Goal: Transaction & Acquisition: Purchase product/service

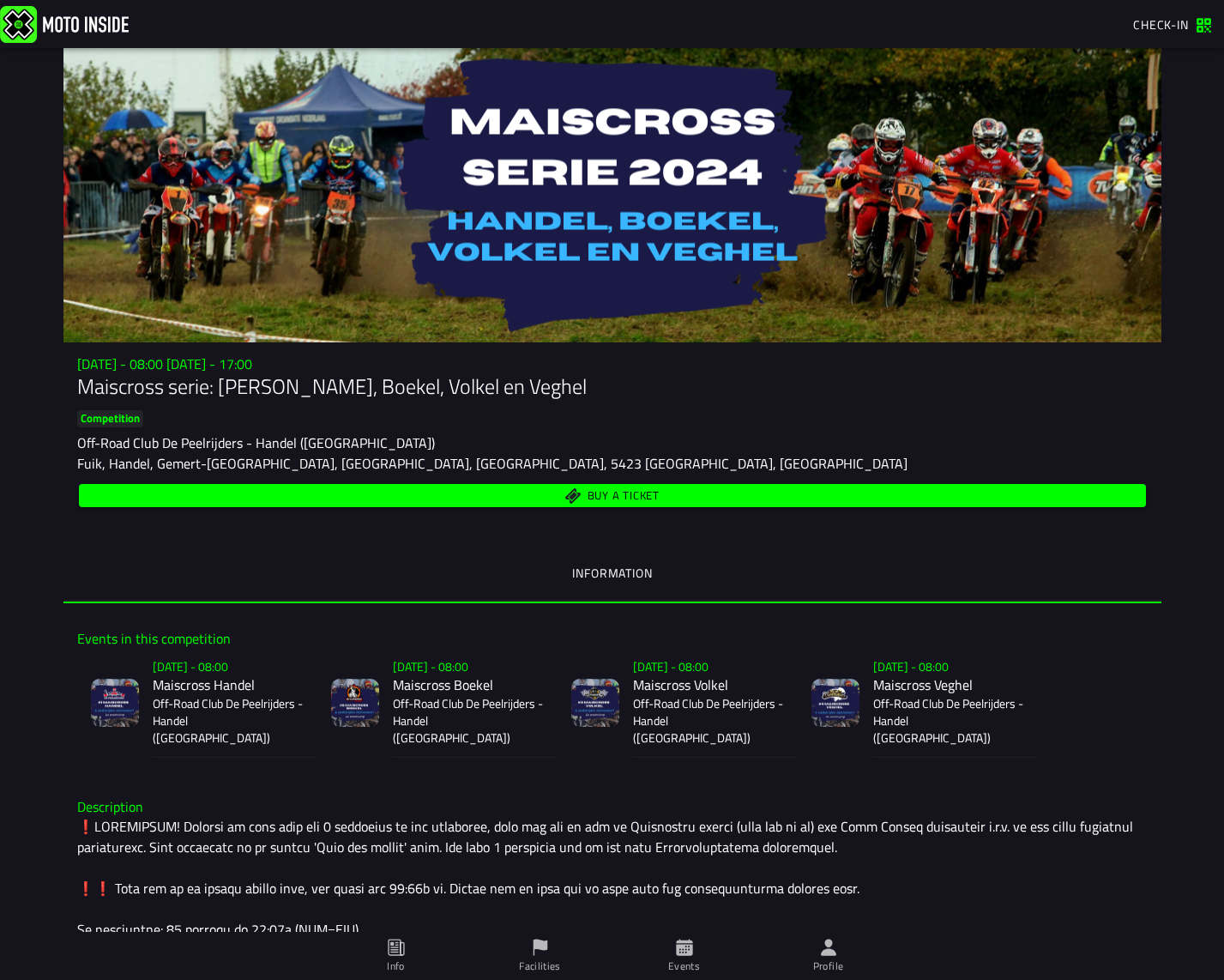
click at [632, 492] on span "Buy a ticket" at bounding box center [622, 495] width 72 height 11
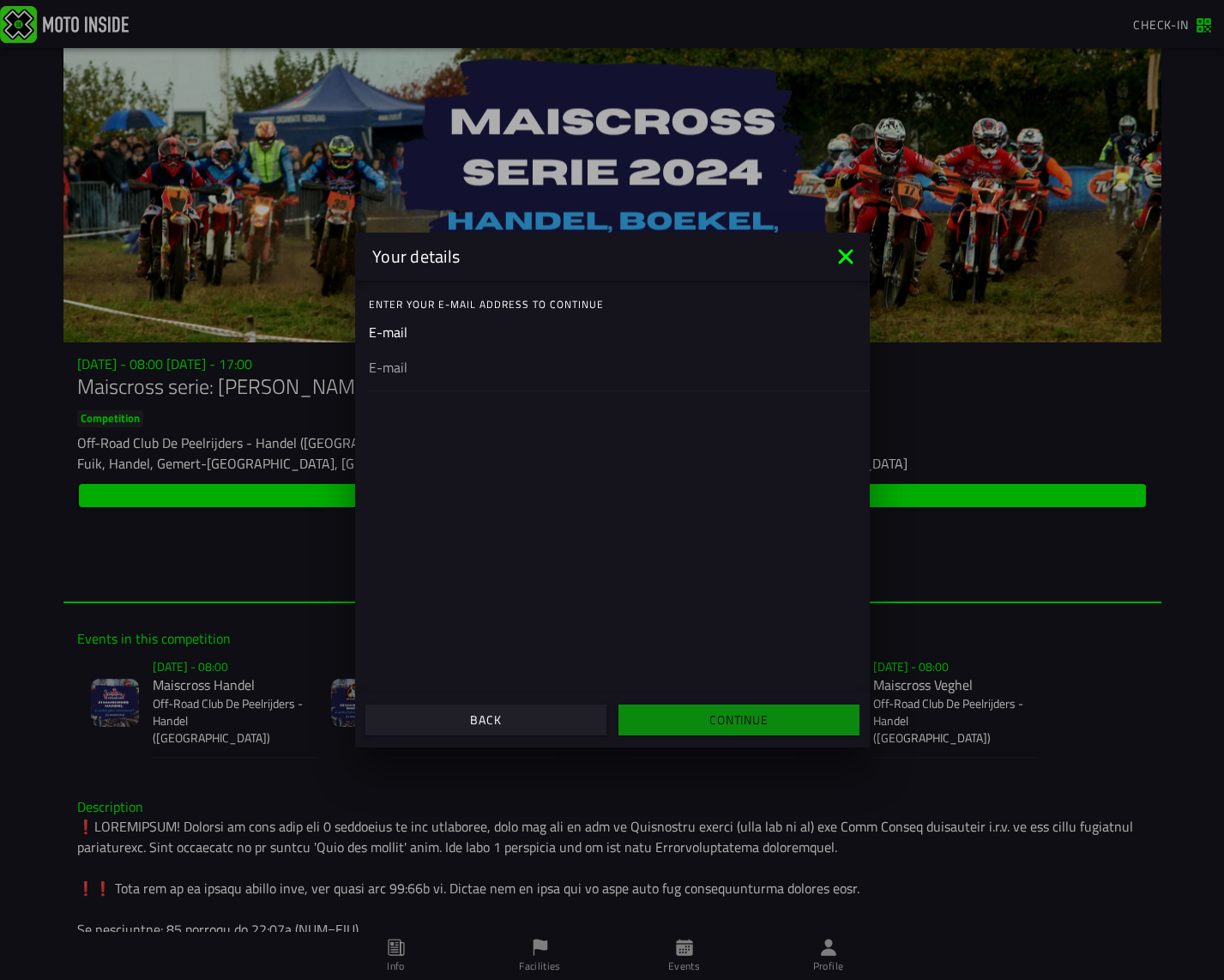
click at [424, 341] on ion-input "E-mail" at bounding box center [612, 356] width 487 height 69
click at [396, 336] on ion-input "E-mail" at bounding box center [612, 356] width 487 height 69
click at [428, 378] on div at bounding box center [612, 366] width 487 height 48
click at [428, 378] on input "email" at bounding box center [612, 367] width 487 height 21
paste input "[EMAIL_ADDRESS][DOMAIN_NAME]"
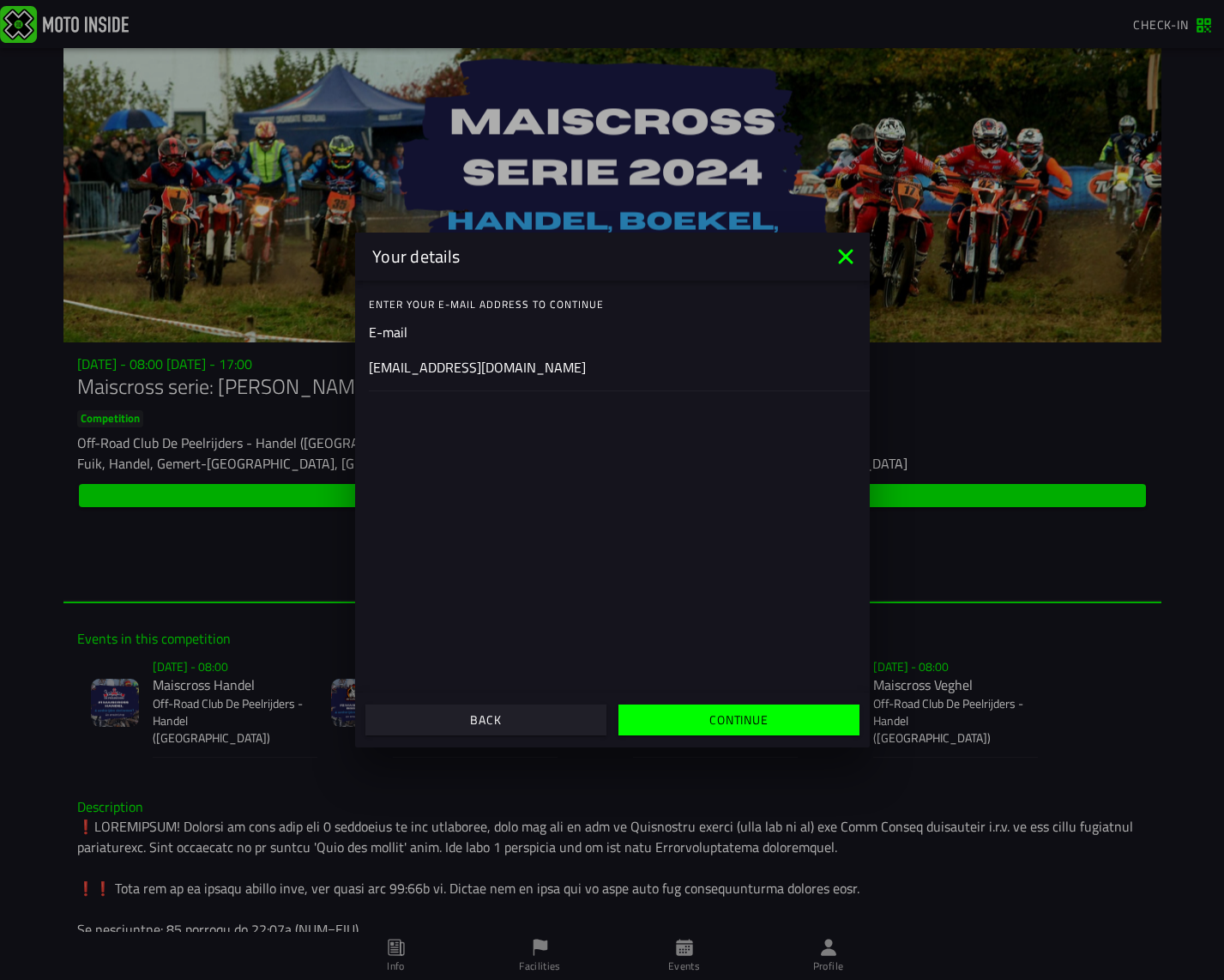
type input "[EMAIL_ADDRESS][DOMAIN_NAME]"
click at [0, 0] on slot "Continue" at bounding box center [0, 0] width 0 height 0
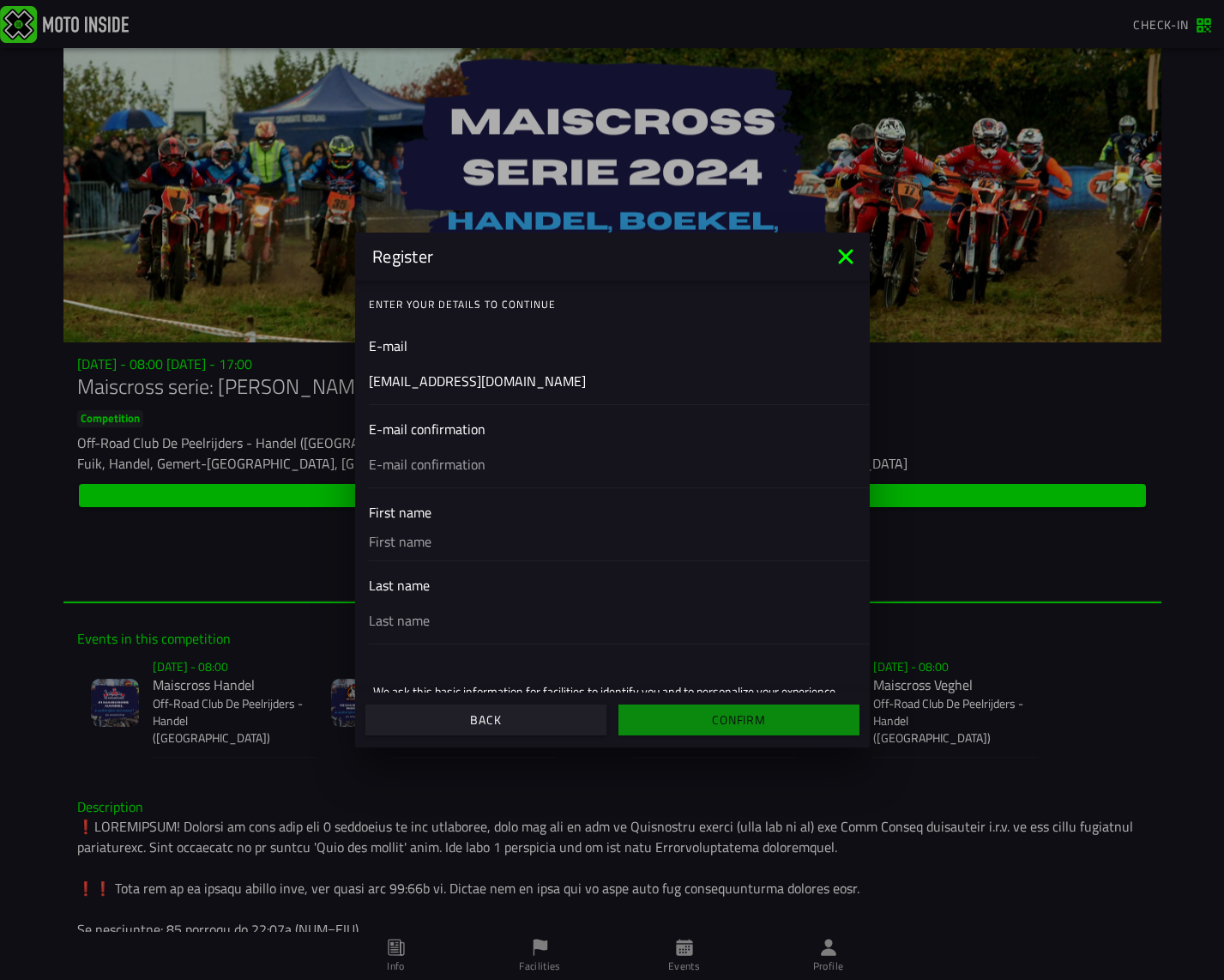
click at [424, 463] on input "text" at bounding box center [612, 464] width 487 height 21
paste input "[EMAIL_ADDRESS][DOMAIN_NAME]"
type input "[EMAIL_ADDRESS][DOMAIN_NAME]"
click at [437, 543] on input "text" at bounding box center [612, 541] width 487 height 38
type input "Jorrit"
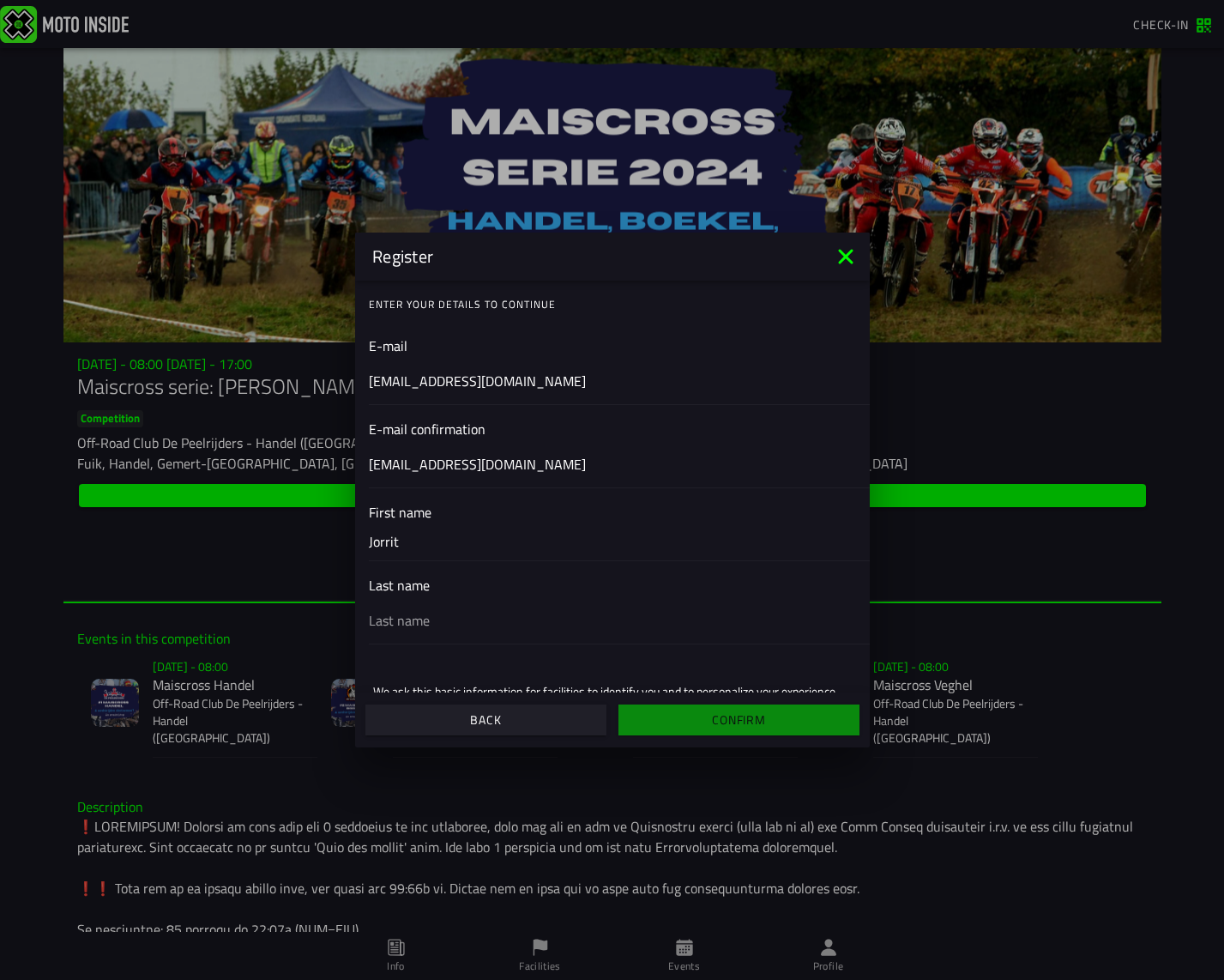
type input "[PERSON_NAME]"
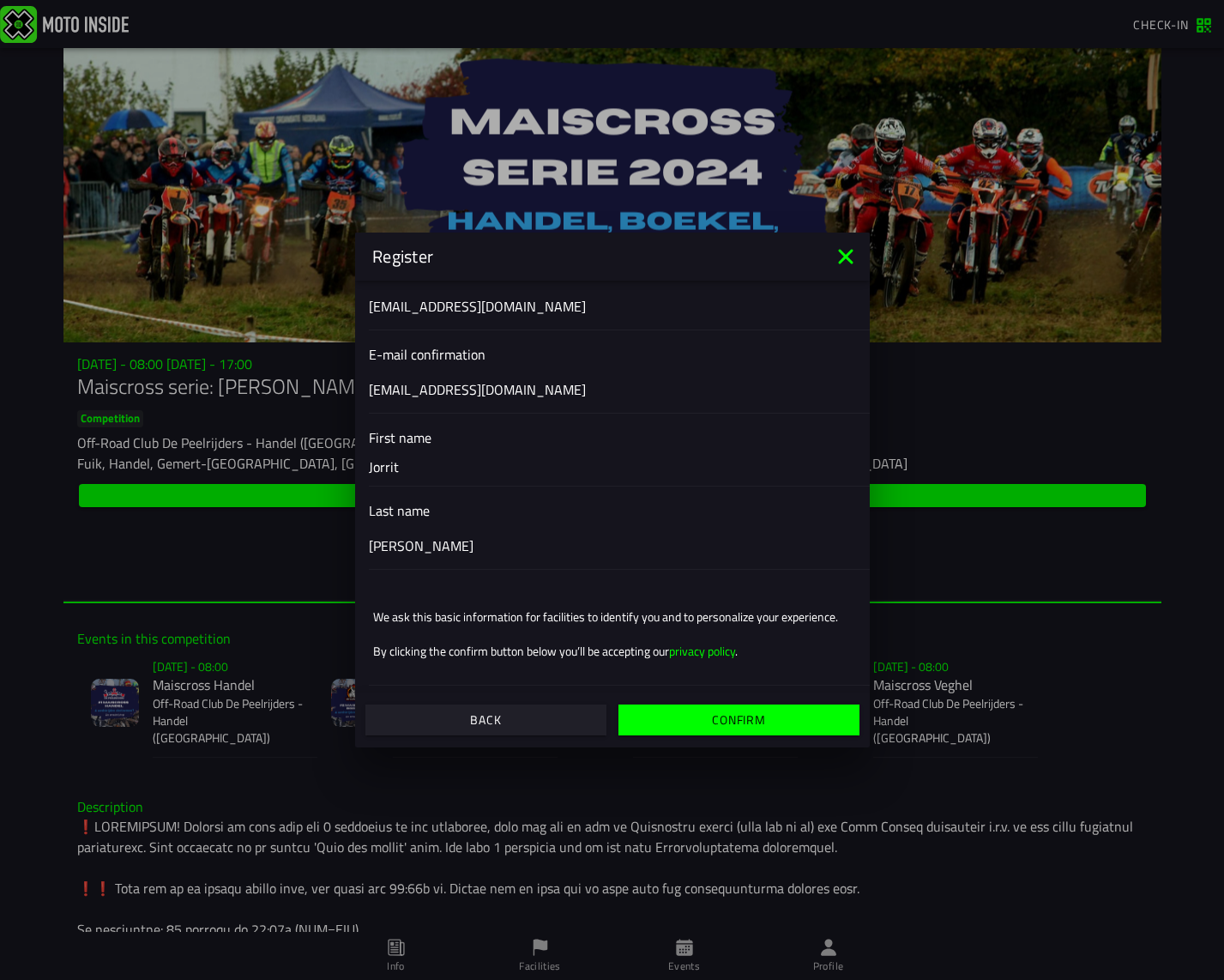
click at [0, 0] on slot "Confirm" at bounding box center [0, 0] width 0 height 0
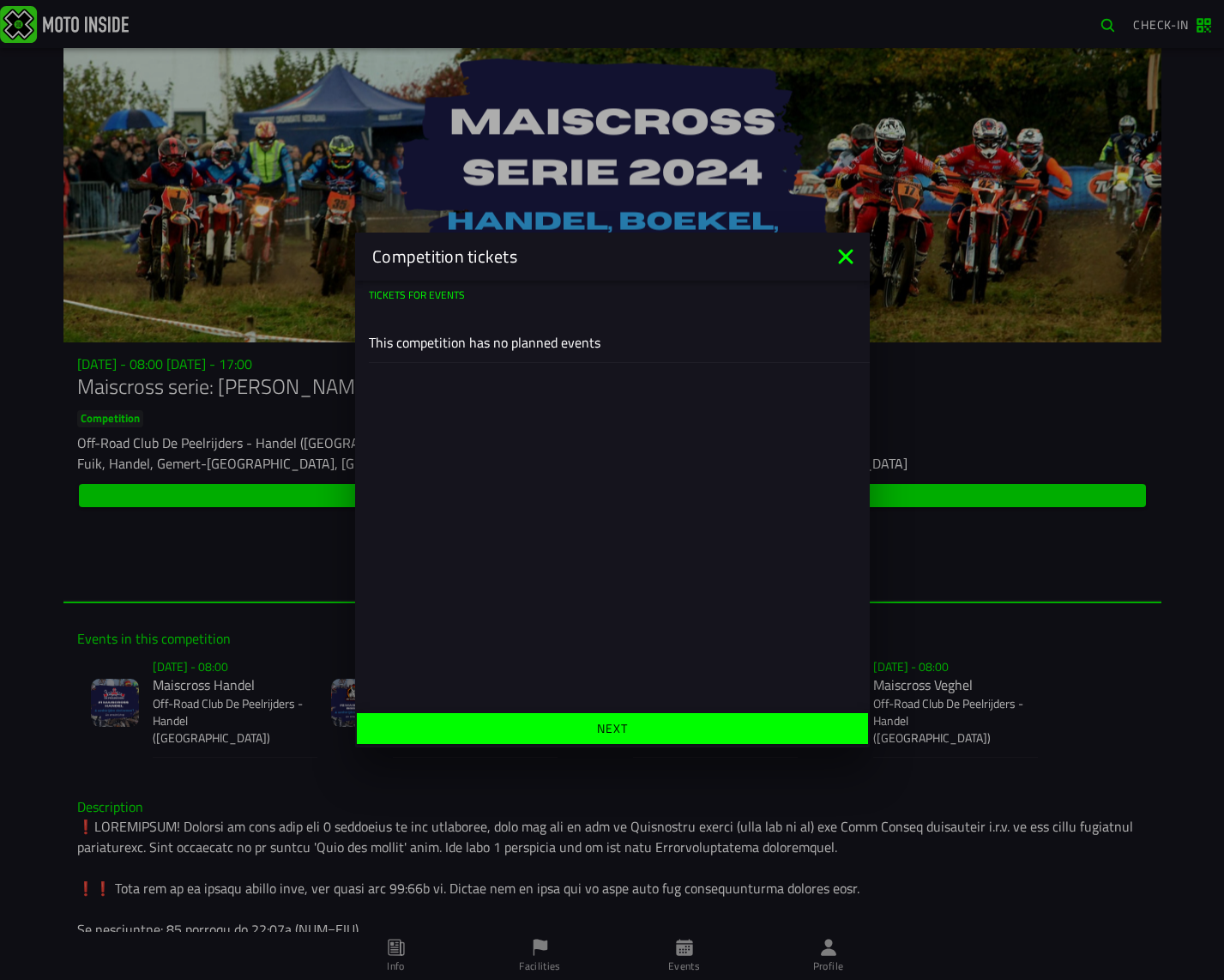
click at [577, 725] on span "Next" at bounding box center [612, 728] width 484 height 12
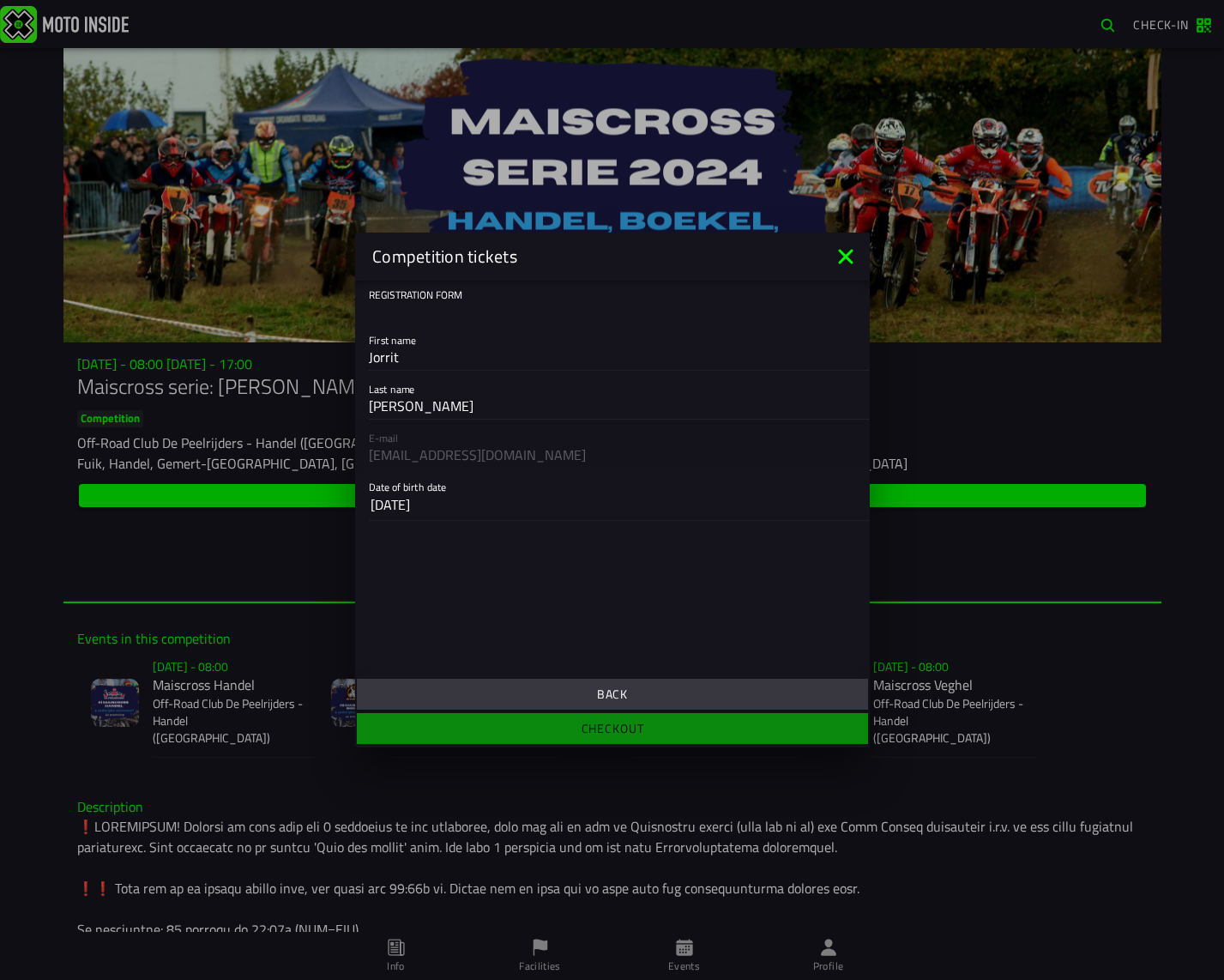
click at [0, 0] on slot "[DATE]" at bounding box center [0, 0] width 0 height 0
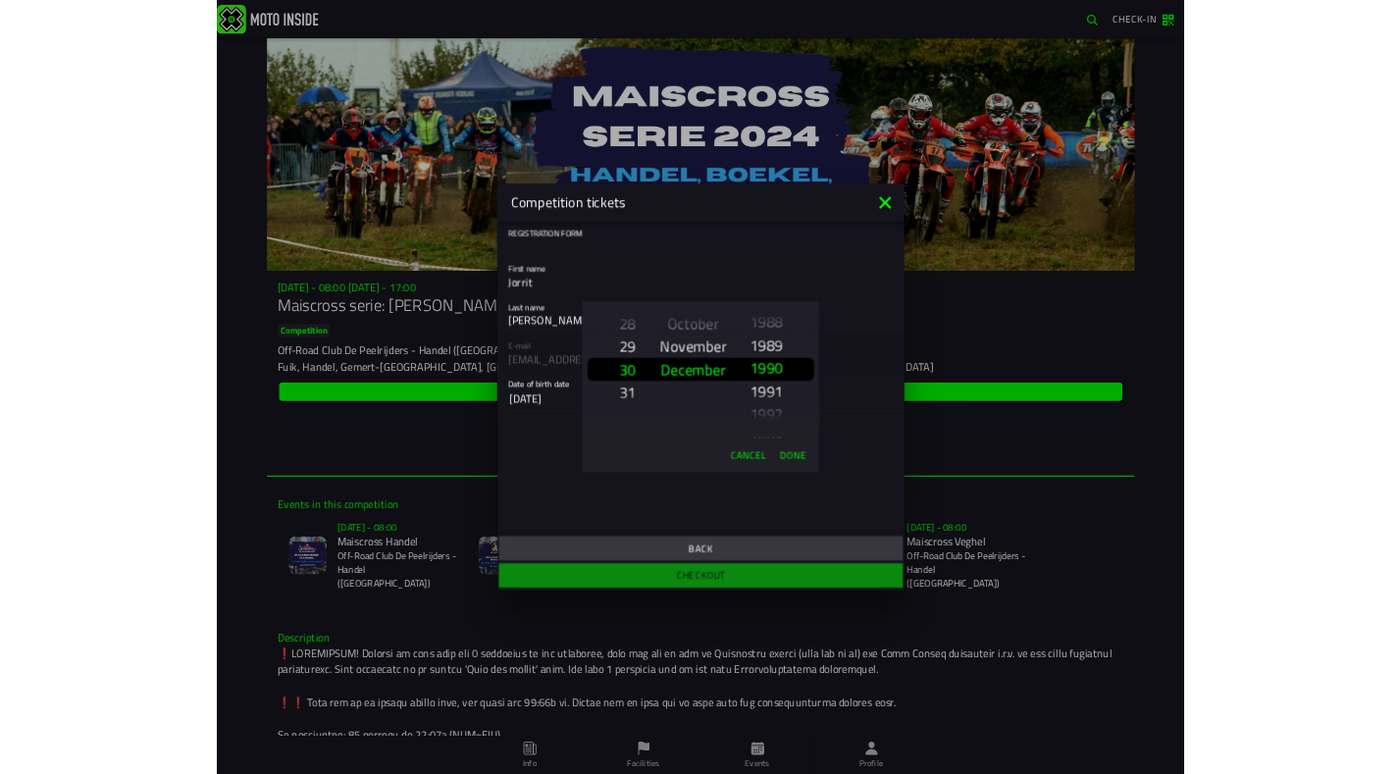
scroll to position [2187, 0]
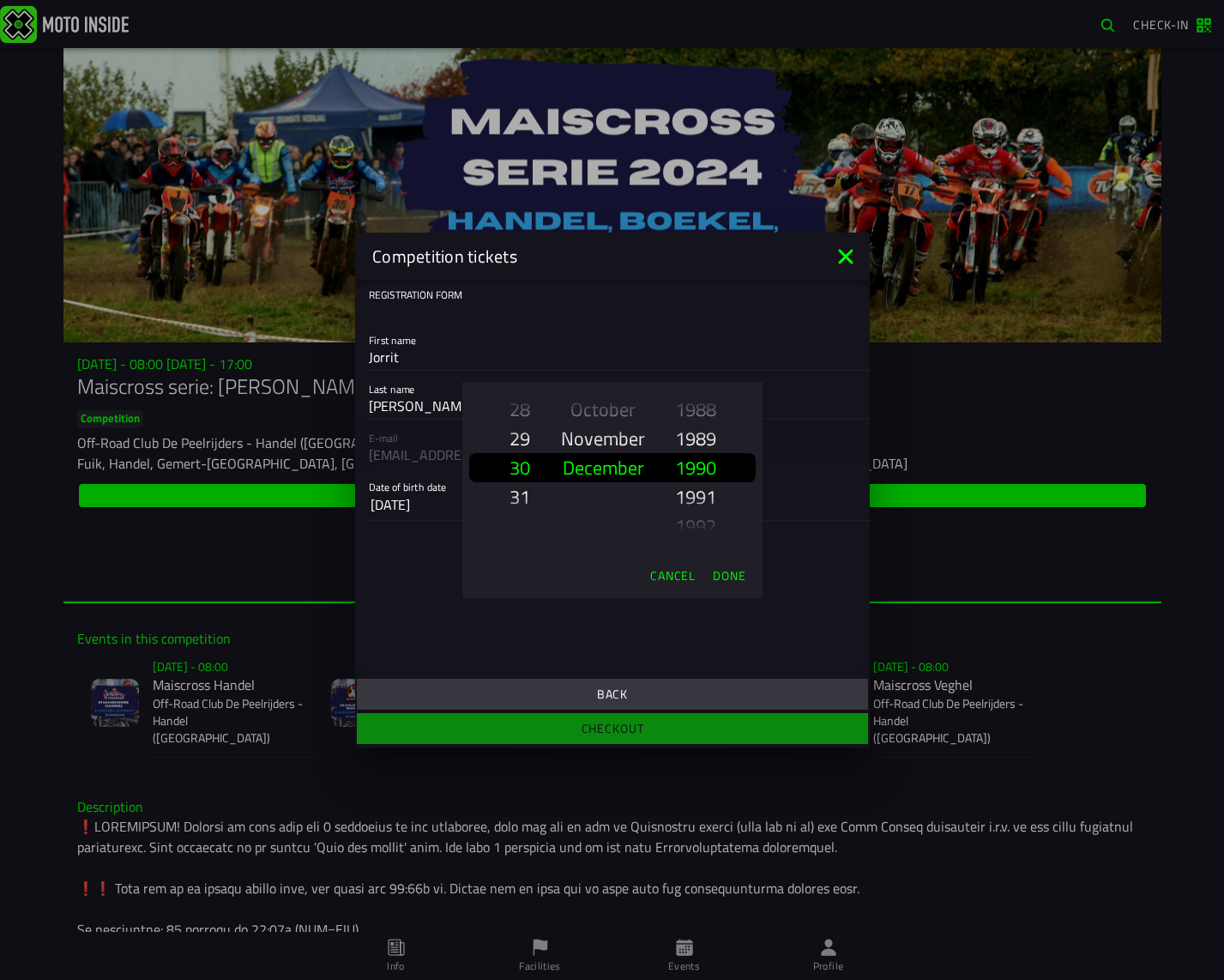
click at [0, 0] on slot "Done" at bounding box center [0, 0] width 0 height 0
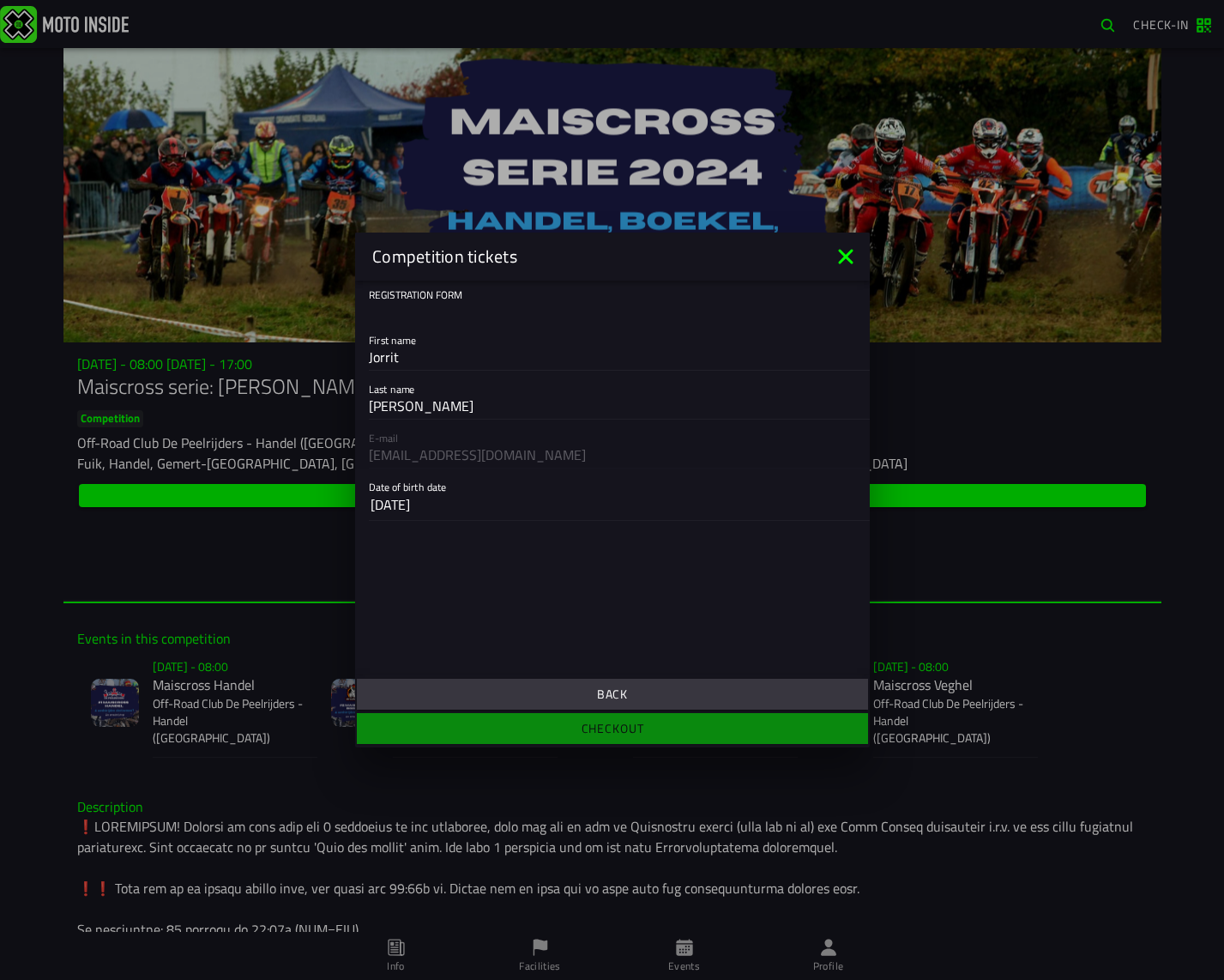
click at [615, 729] on ion-footer "Back Checkout" at bounding box center [612, 711] width 515 height 72
click at [0, 0] on div "Registration form First name [PERSON_NAME] Last name [PERSON_NAME] E-mail [EMAI…" at bounding box center [0, 0] width 0 height 0
click at [639, 699] on span "Back" at bounding box center [612, 694] width 484 height 12
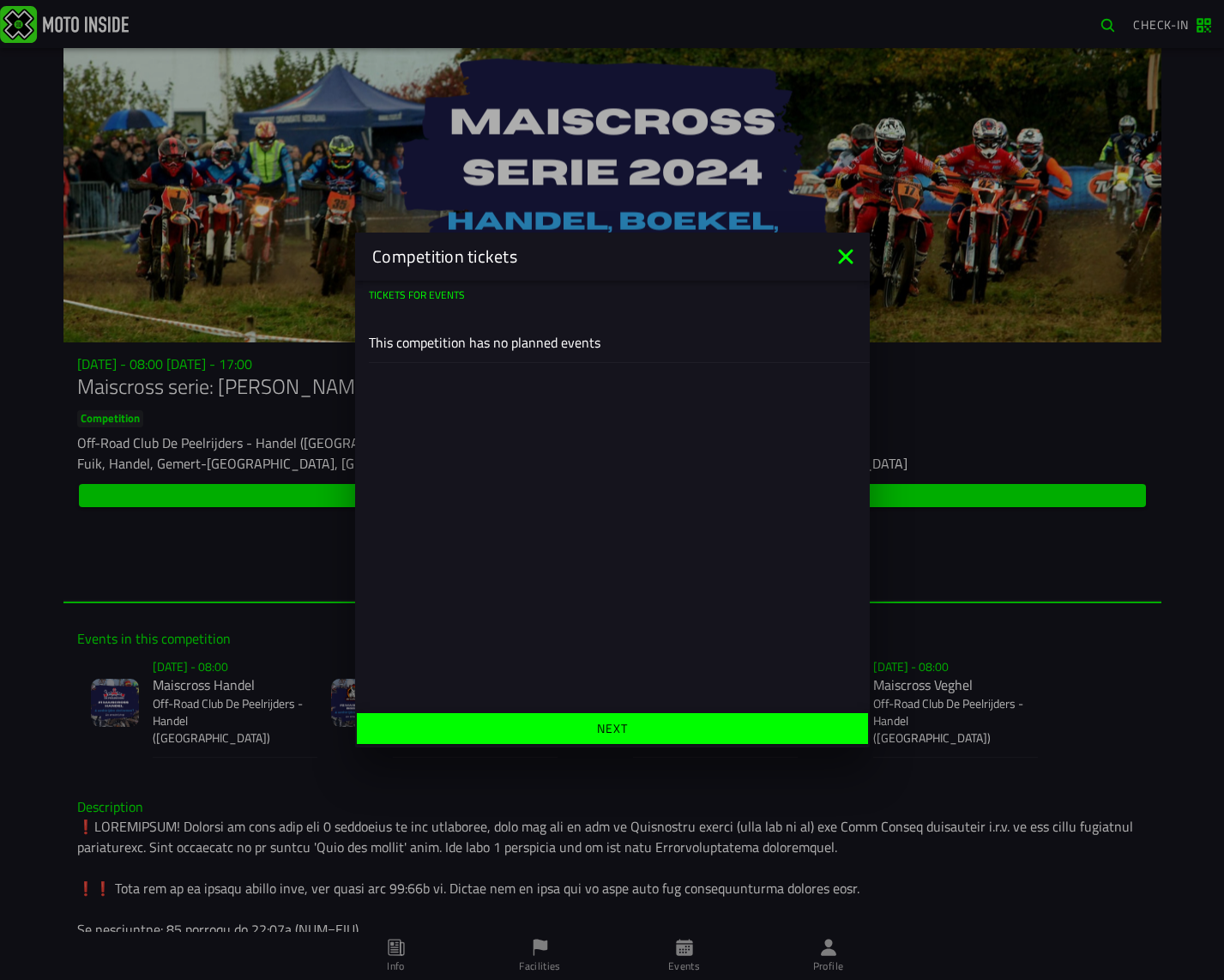
click at [581, 463] on div "Tickets for events This competition has no planned events" at bounding box center [612, 495] width 515 height 429
click at [0, 0] on slot "This competition has no planned events" at bounding box center [0, 0] width 0 height 0
click at [504, 731] on span "Next" at bounding box center [612, 728] width 484 height 12
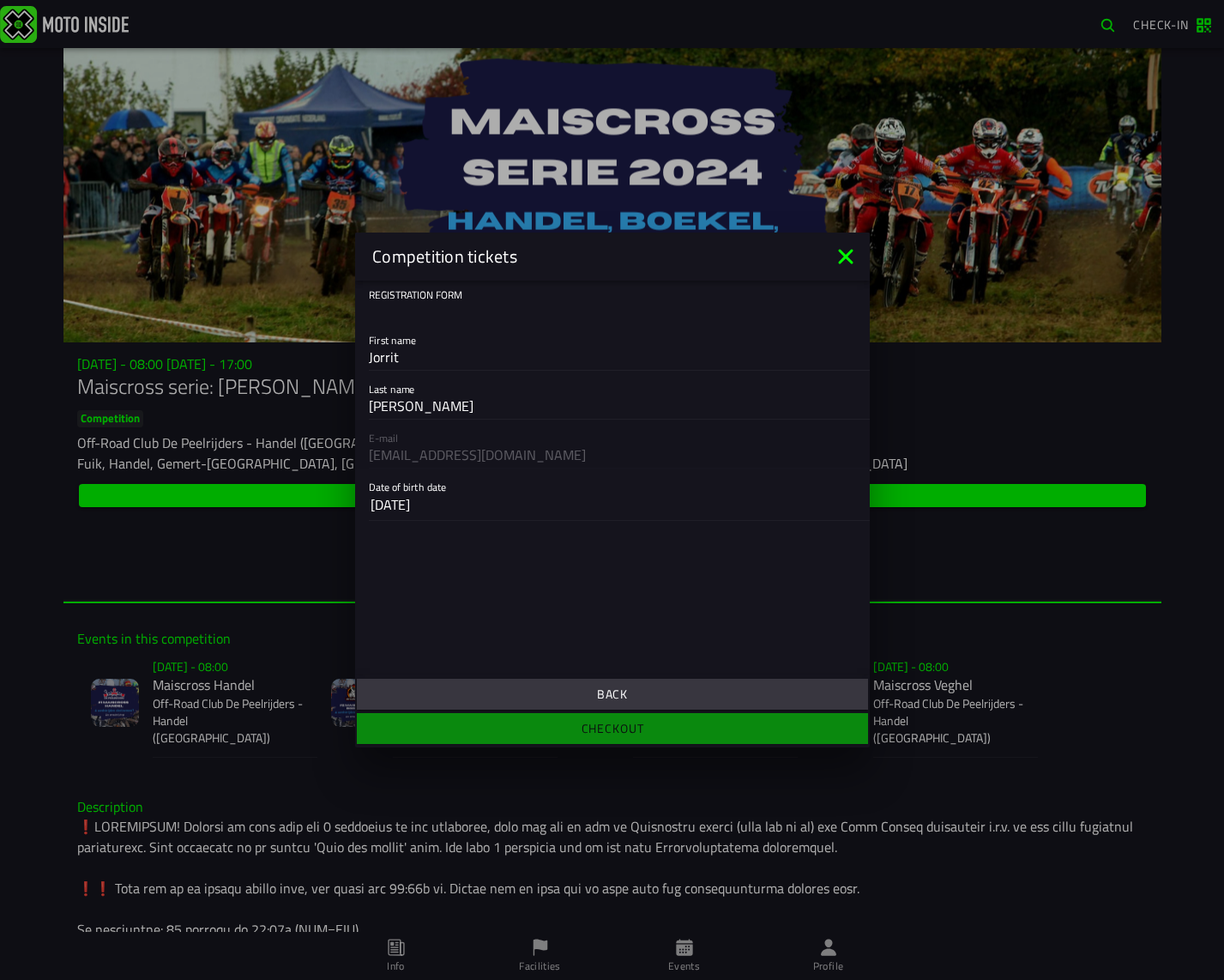
click at [529, 690] on span "Back" at bounding box center [612, 694] width 484 height 12
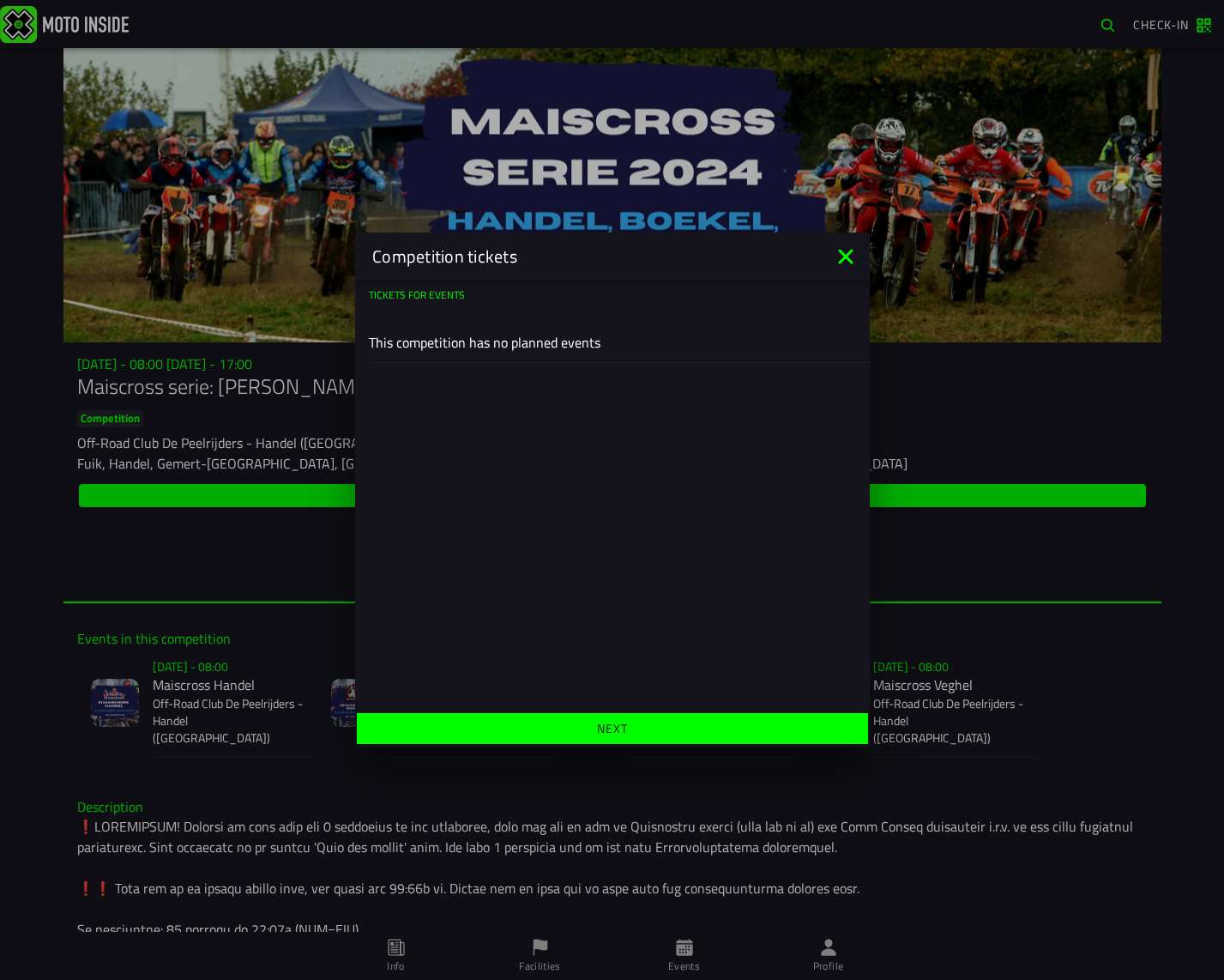
click at [547, 742] on button "Next" at bounding box center [612, 727] width 511 height 31
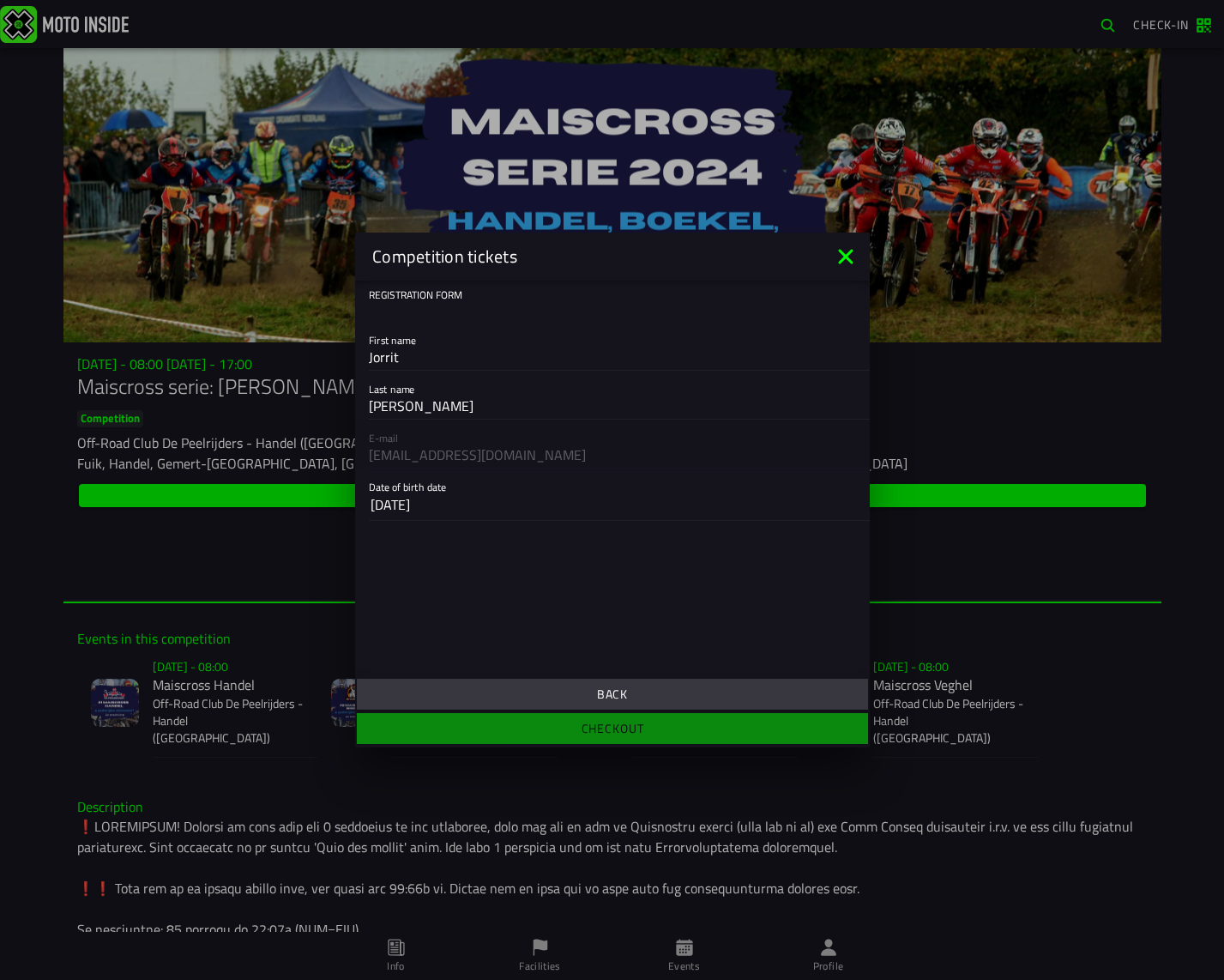
click at [550, 695] on span "Back" at bounding box center [612, 694] width 484 height 12
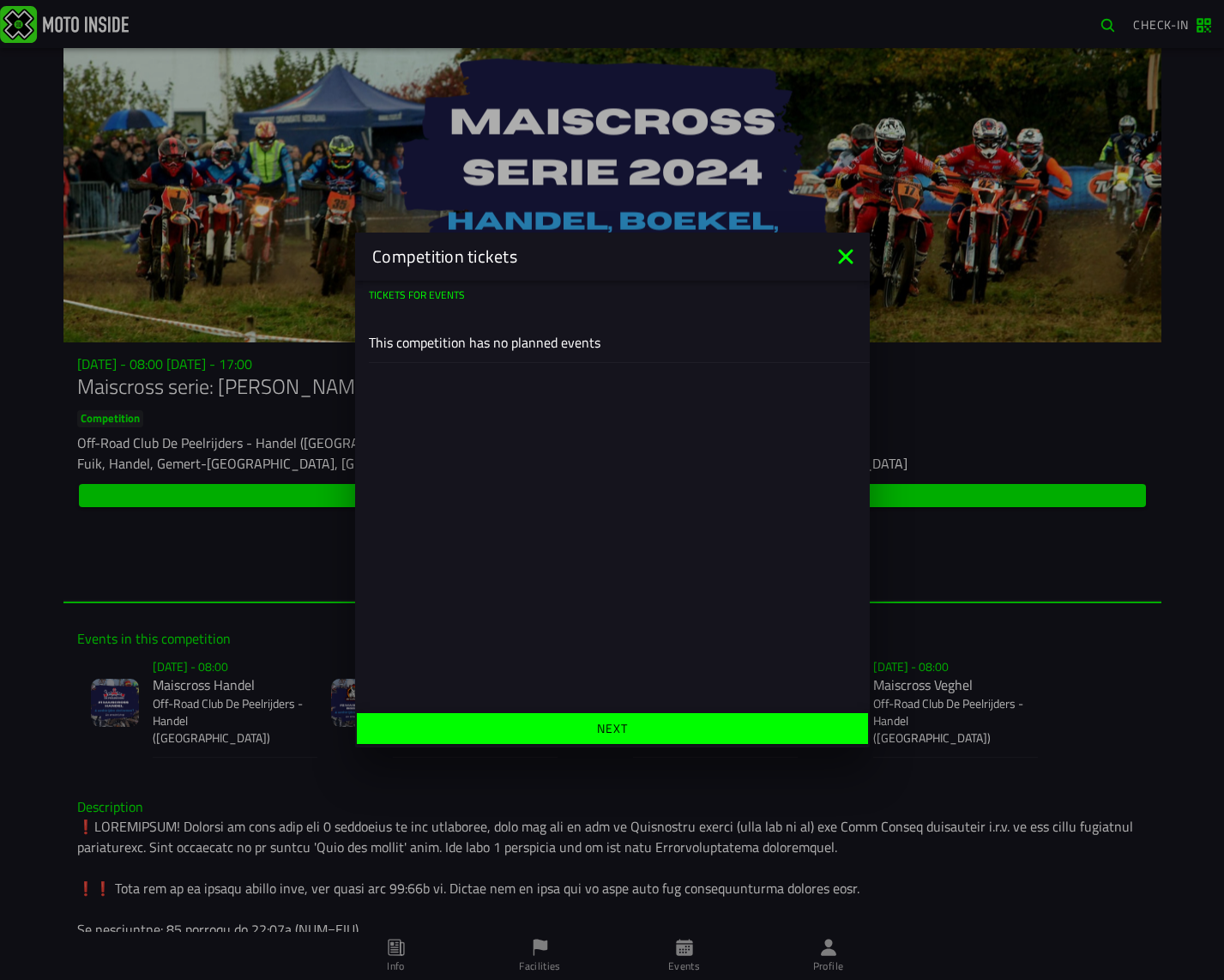
click at [0, 0] on slot "Next" at bounding box center [0, 0] width 0 height 0
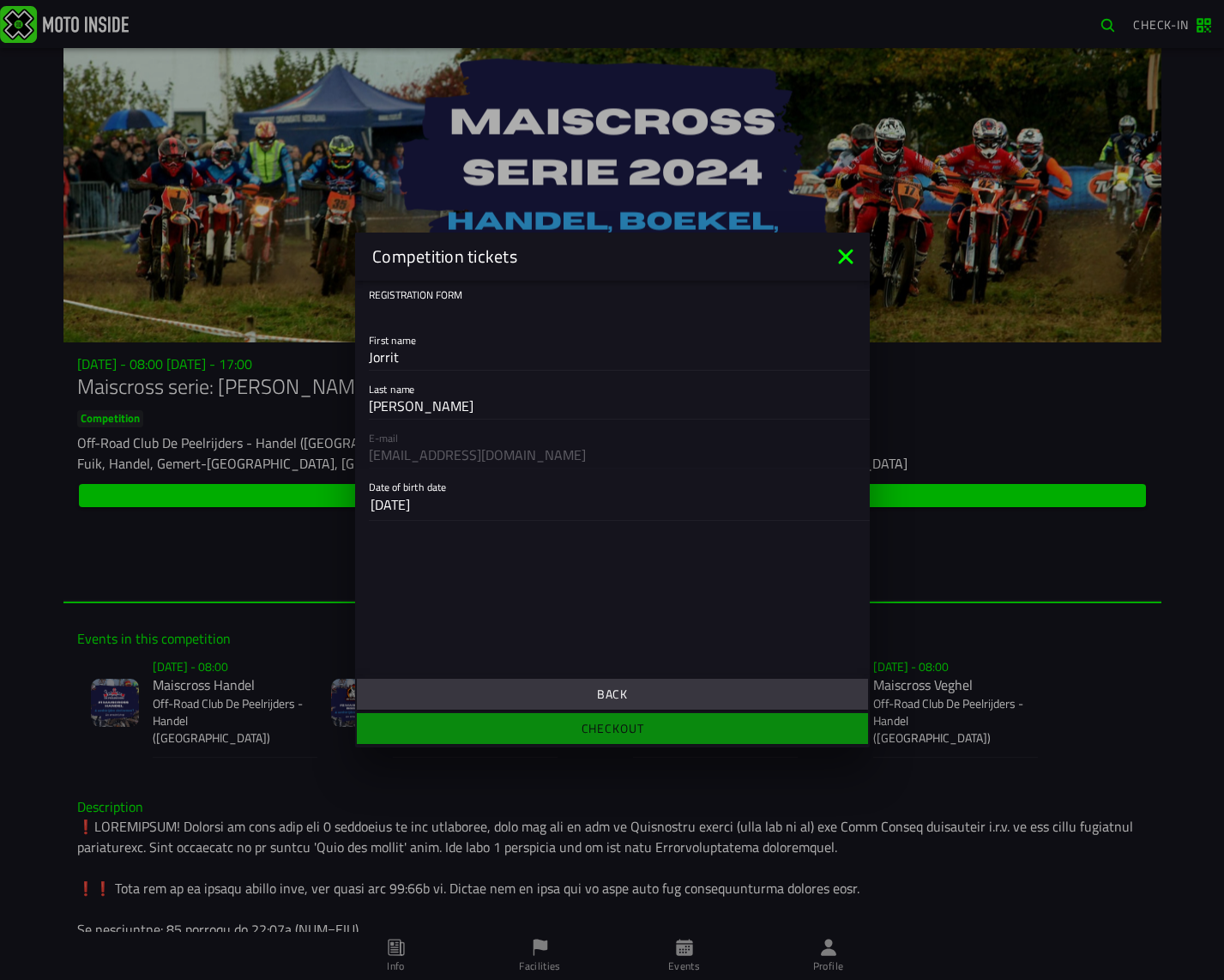
click at [618, 726] on ion-footer "Back Checkout" at bounding box center [612, 711] width 515 height 72
click at [0, 0] on slot "Back" at bounding box center [0, 0] width 0 height 0
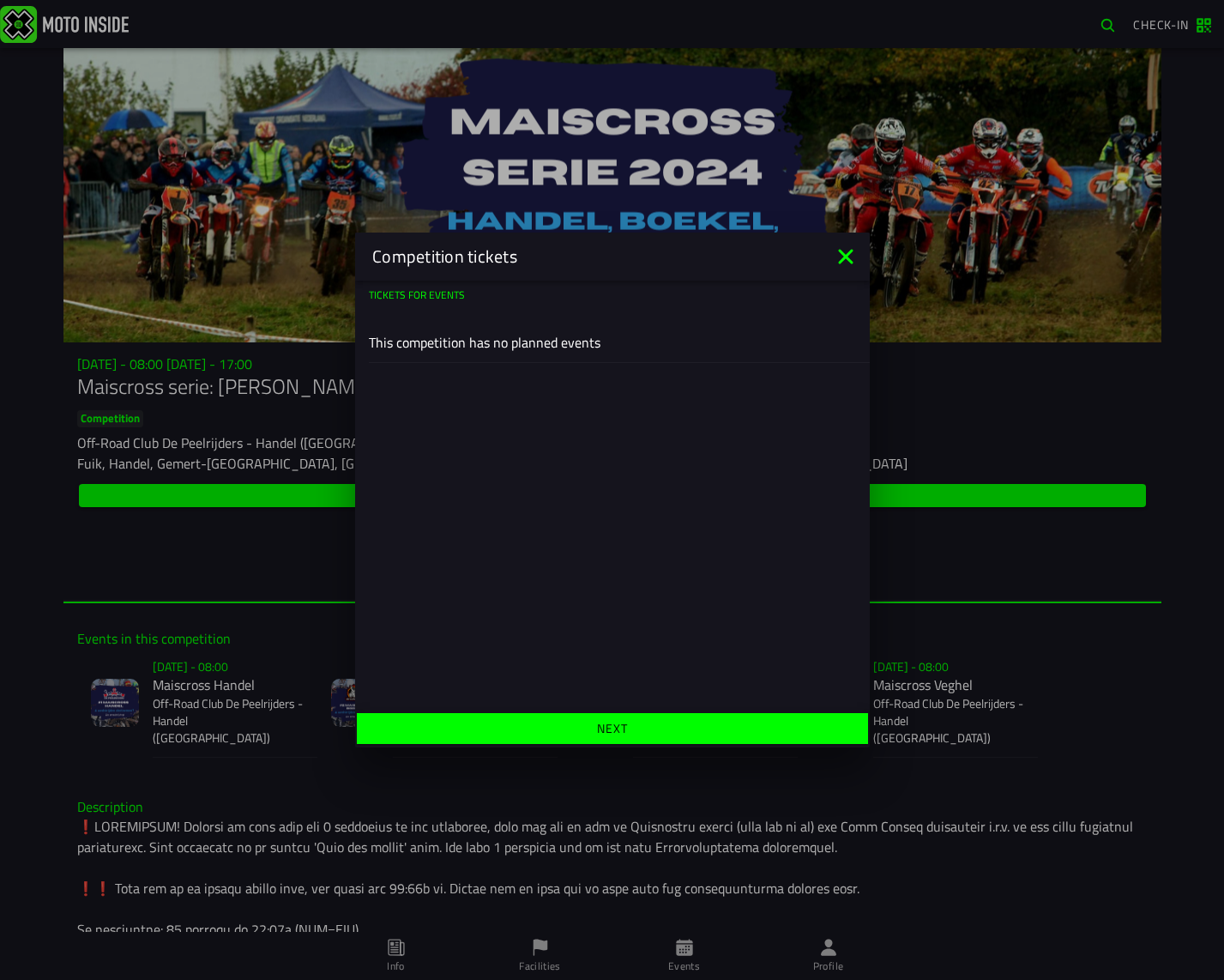
click at [579, 374] on div "Tickets for events This competition has no planned events" at bounding box center [612, 495] width 515 height 429
click at [0, 0] on slot "This competition has no planned events" at bounding box center [0, 0] width 0 height 0
click at [645, 734] on button "Next" at bounding box center [612, 727] width 511 height 31
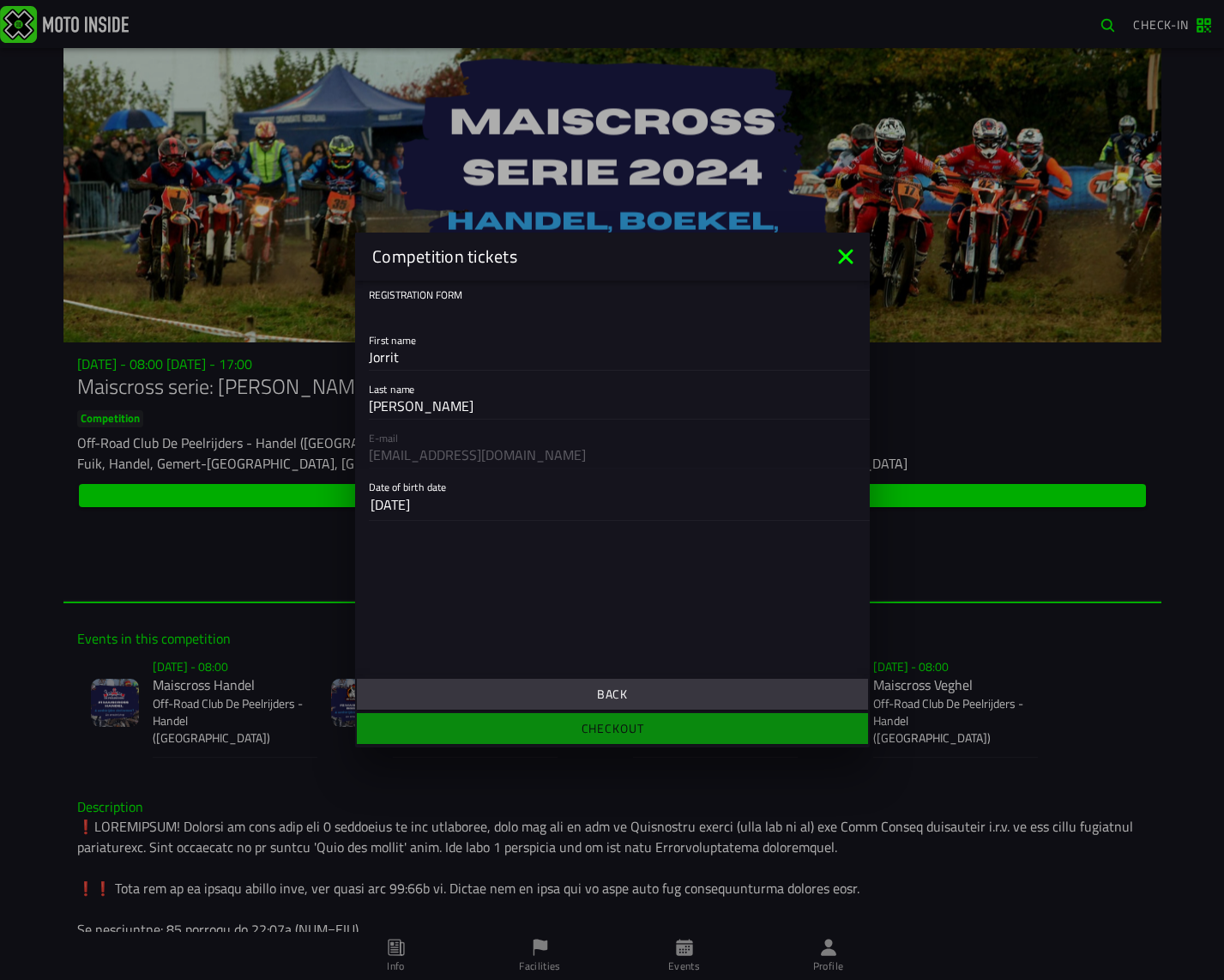
click at [629, 703] on button "Back" at bounding box center [612, 693] width 511 height 31
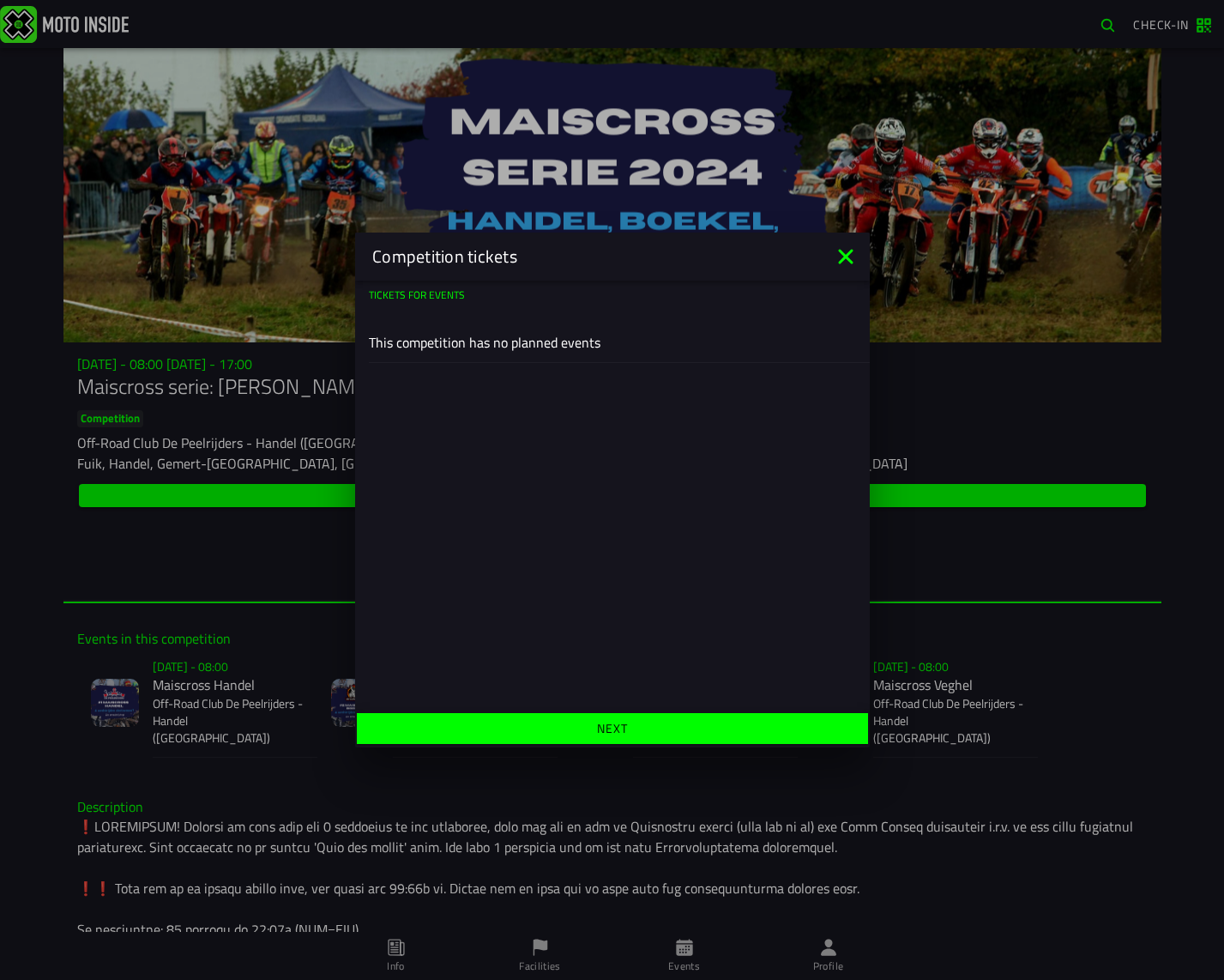
click at [0, 0] on slot "Next" at bounding box center [0, 0] width 0 height 0
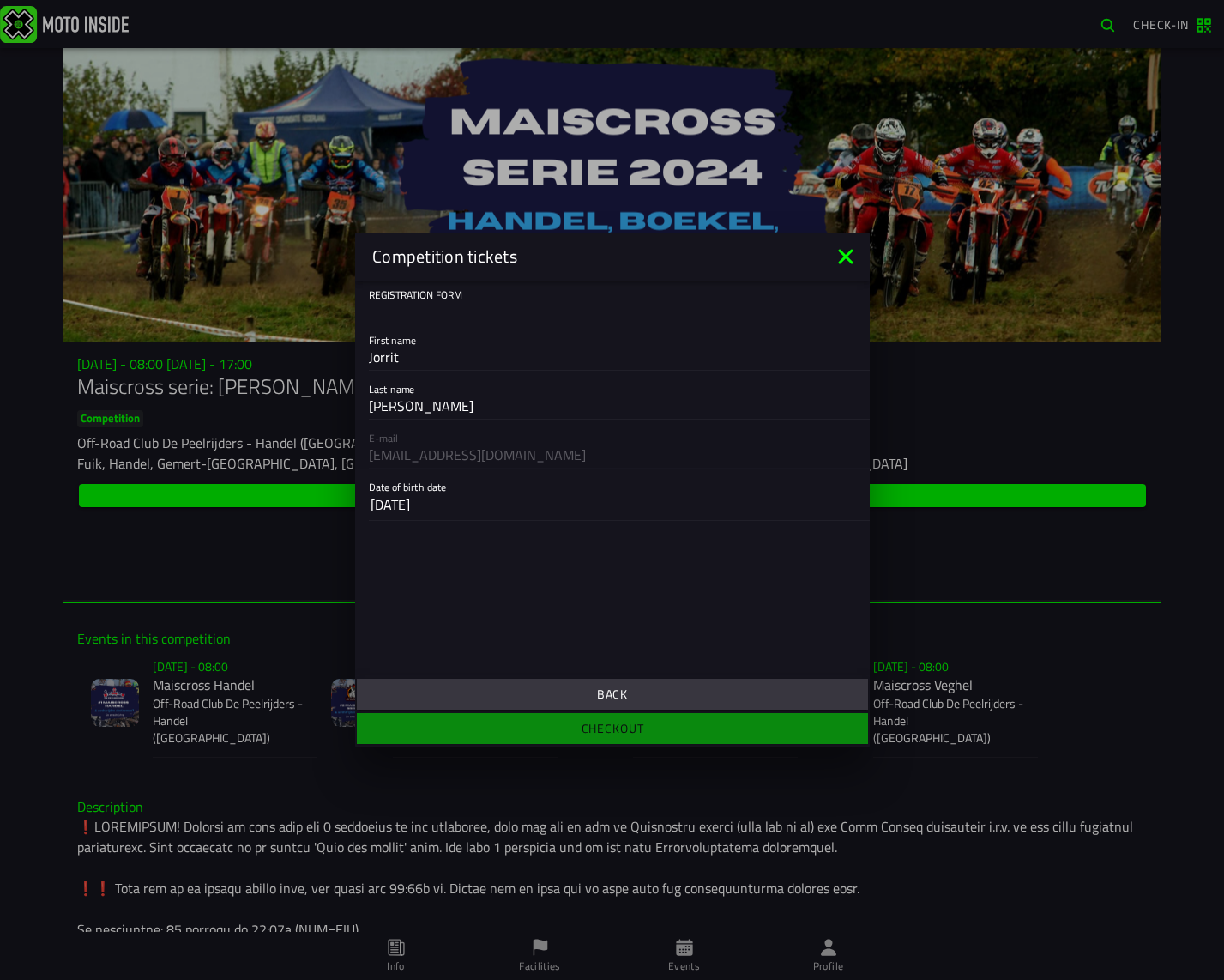
click at [0, 0] on slot "Back" at bounding box center [0, 0] width 0 height 0
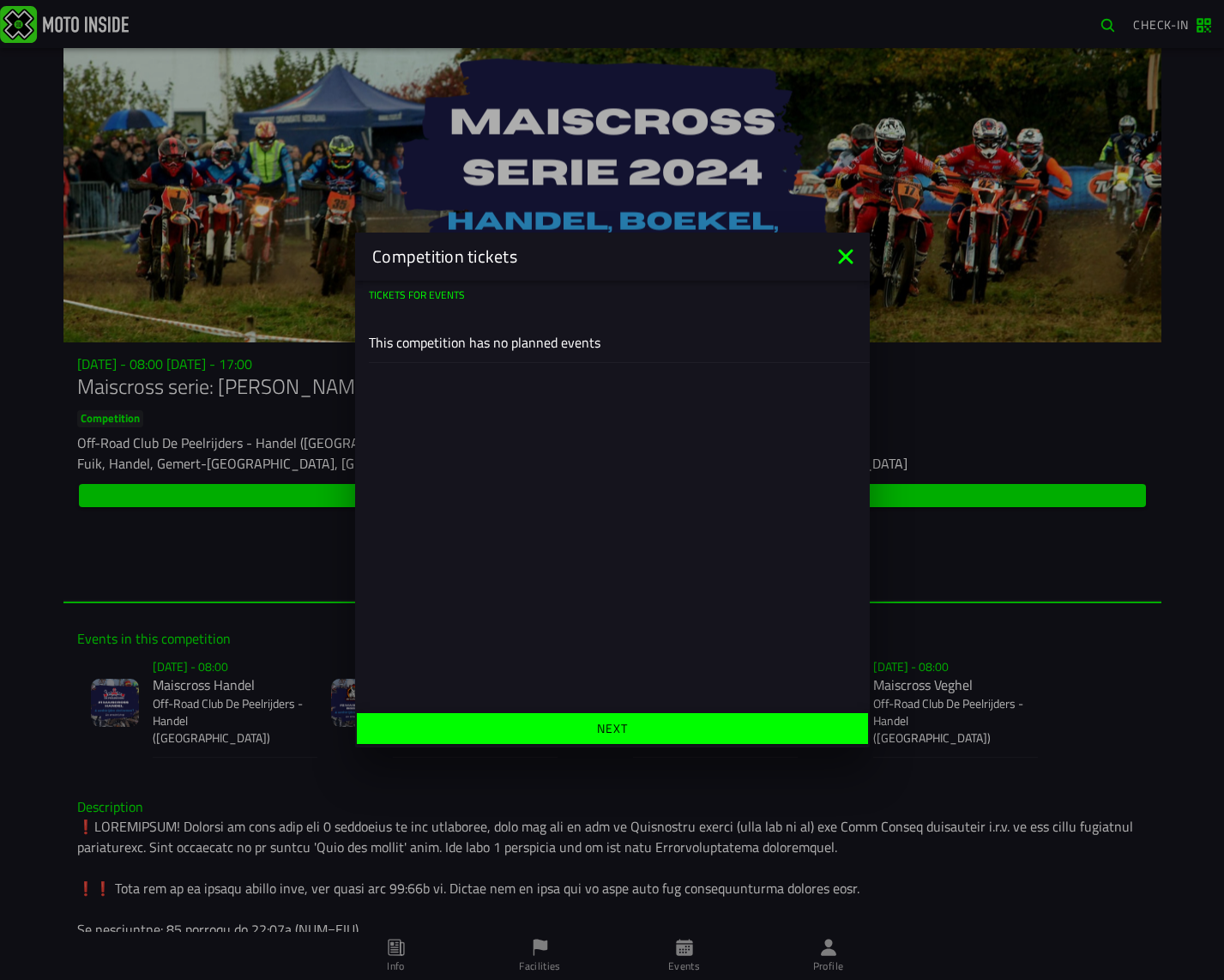
click at [0, 0] on slot "Next" at bounding box center [0, 0] width 0 height 0
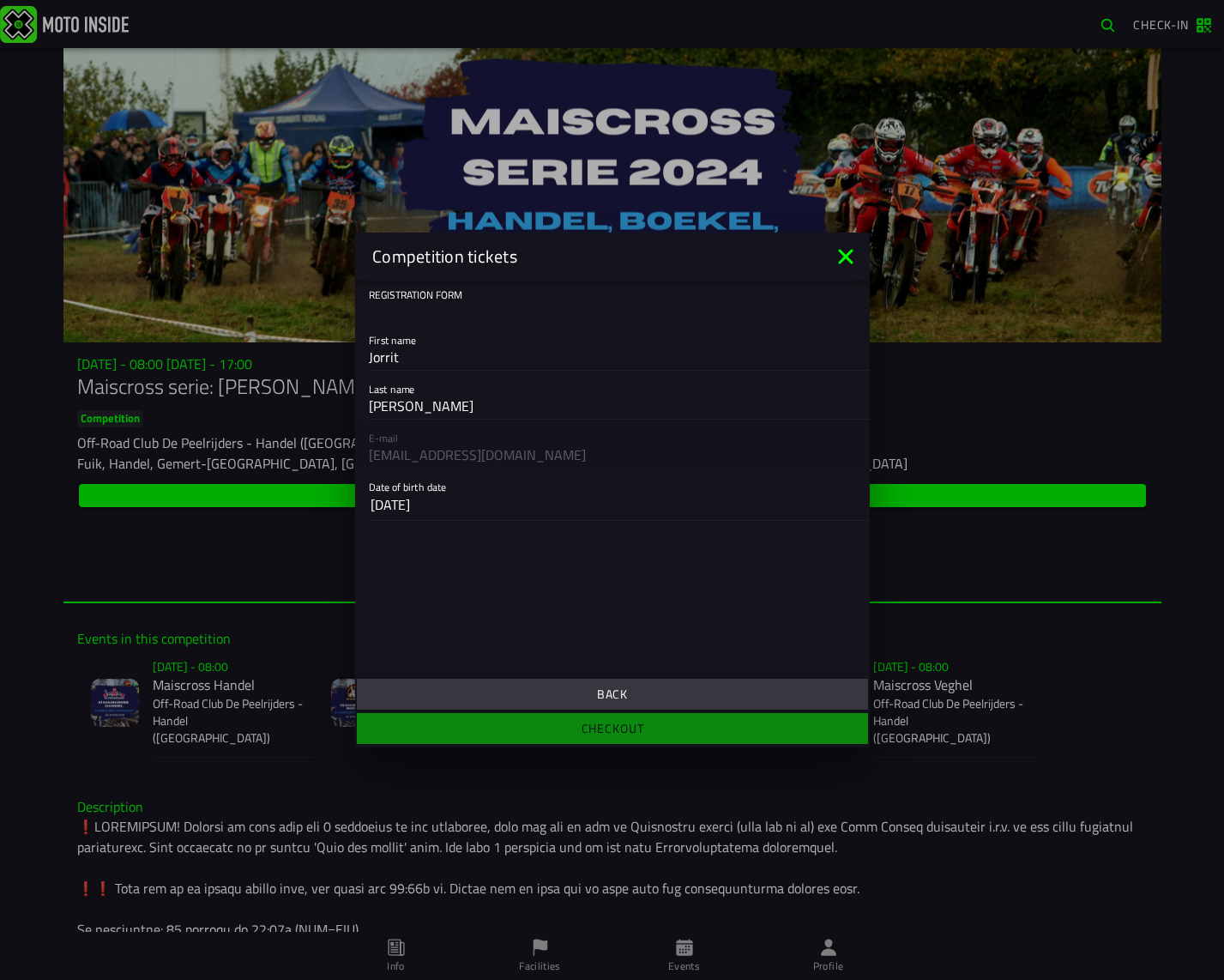
click at [0, 0] on slot "Back" at bounding box center [0, 0] width 0 height 0
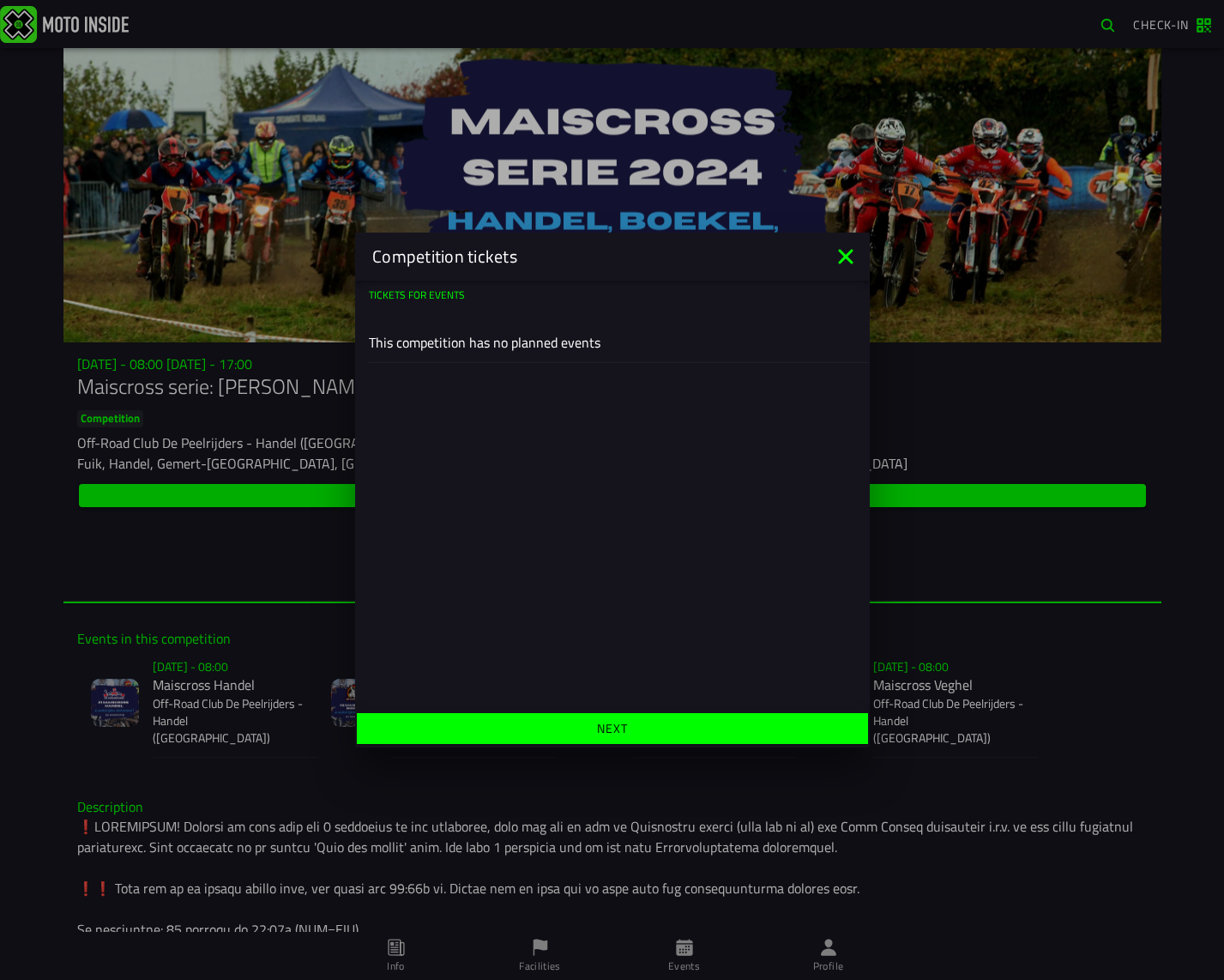
drag, startPoint x: 575, startPoint y: 344, endPoint x: 725, endPoint y: 305, distance: 155.0
click at [0, 0] on slot "This competition has no planned events" at bounding box center [0, 0] width 0 height 0
click at [850, 264] on icon at bounding box center [845, 256] width 27 height 27
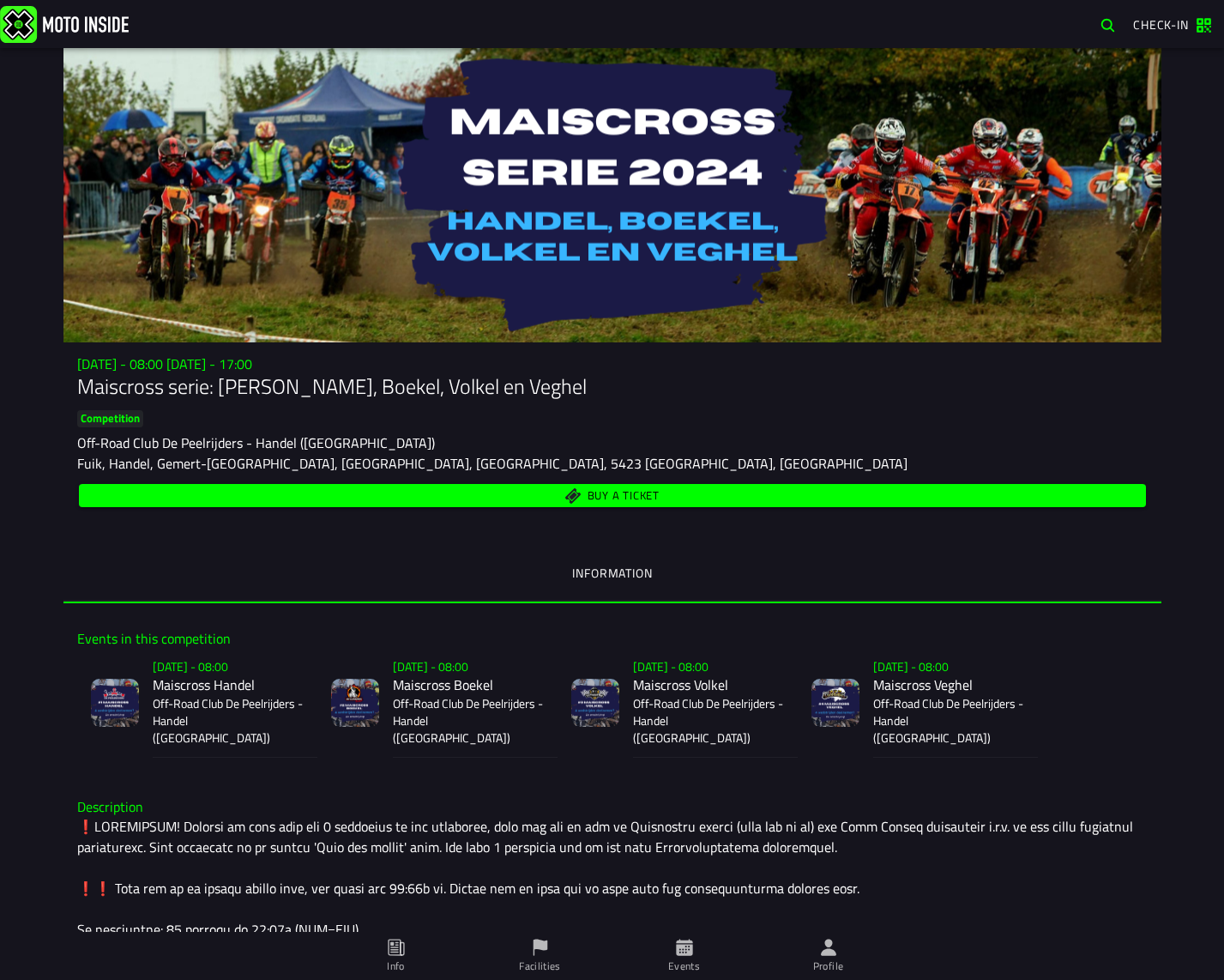
click at [638, 492] on span "Buy a ticket" at bounding box center [622, 495] width 72 height 11
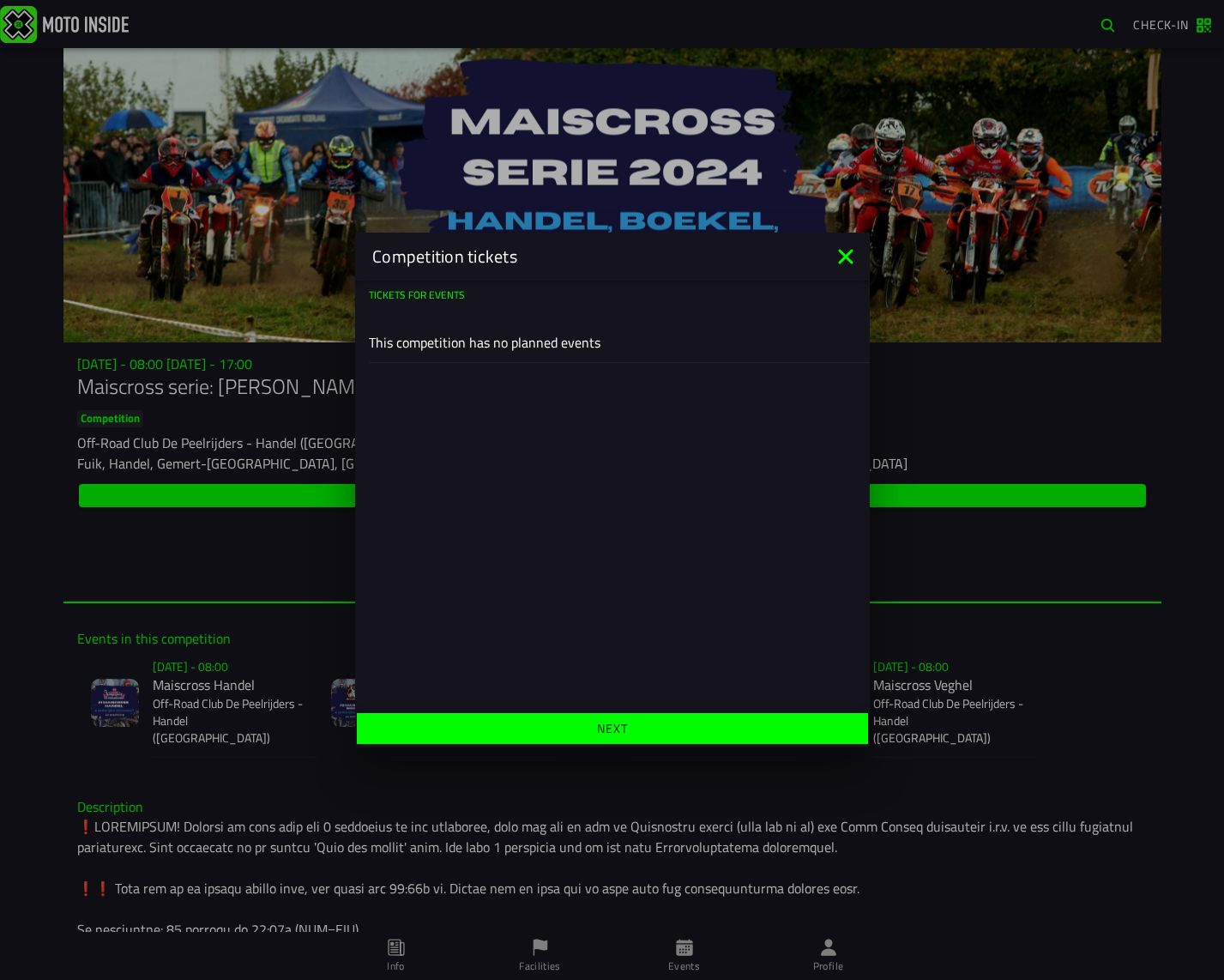
click at [554, 513] on div "Tickets for events This competition has no planned events" at bounding box center [612, 495] width 515 height 429
click at [537, 723] on span "Next" at bounding box center [612, 728] width 484 height 12
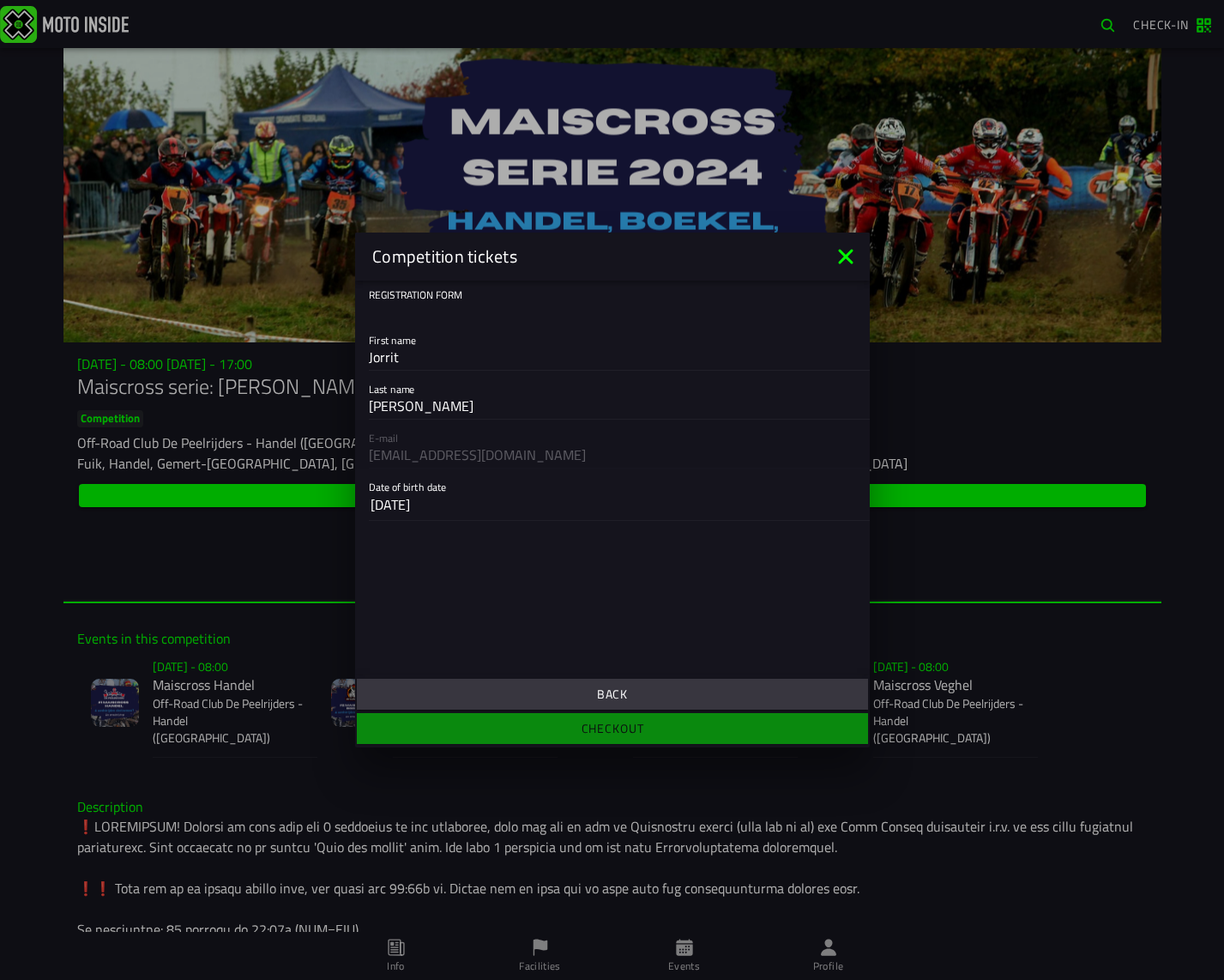
click at [562, 675] on ion-footer "Back Checkout" at bounding box center [612, 711] width 515 height 72
click at [562, 695] on span "Back" at bounding box center [612, 694] width 484 height 12
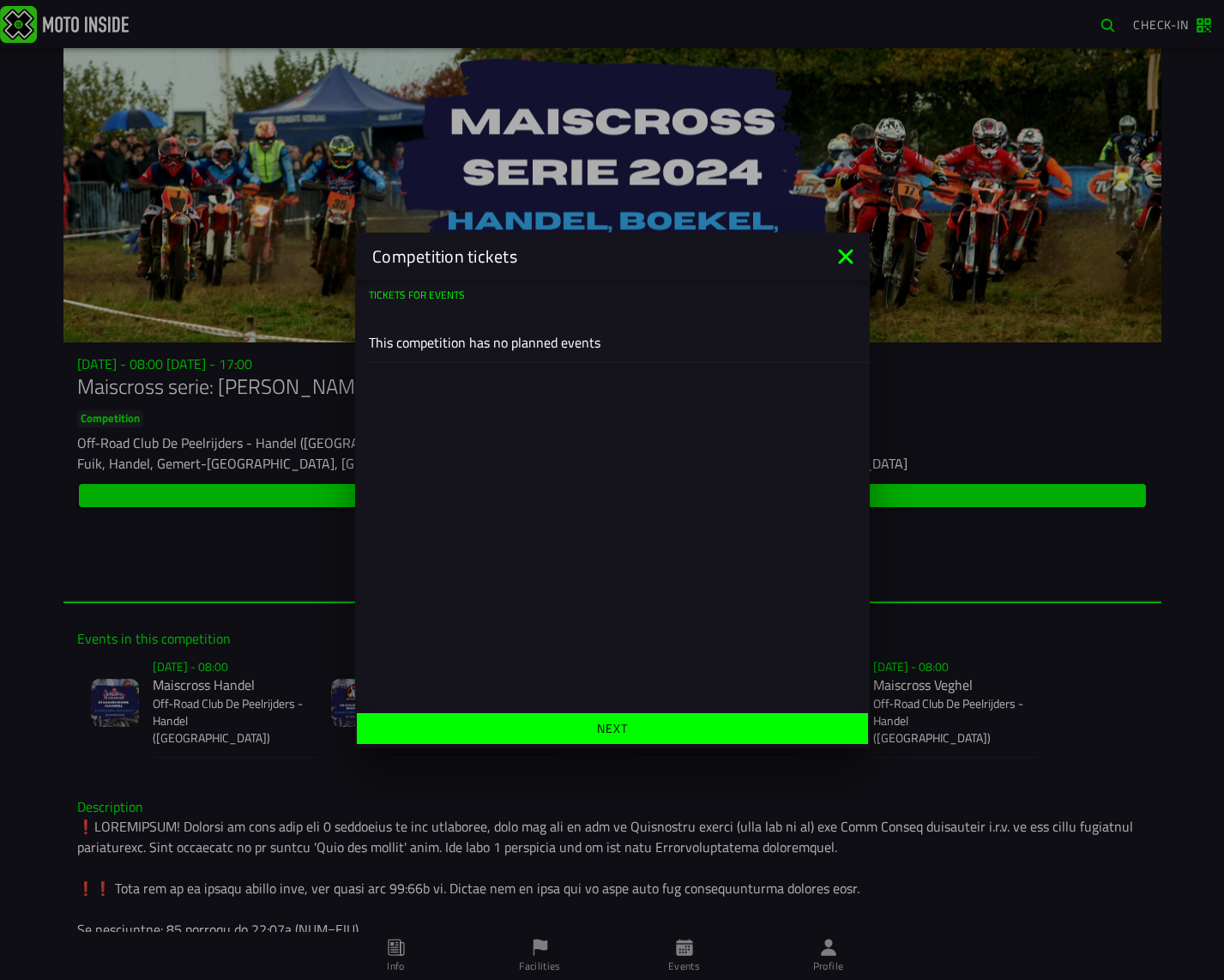
click at [578, 728] on span "Next" at bounding box center [612, 728] width 484 height 12
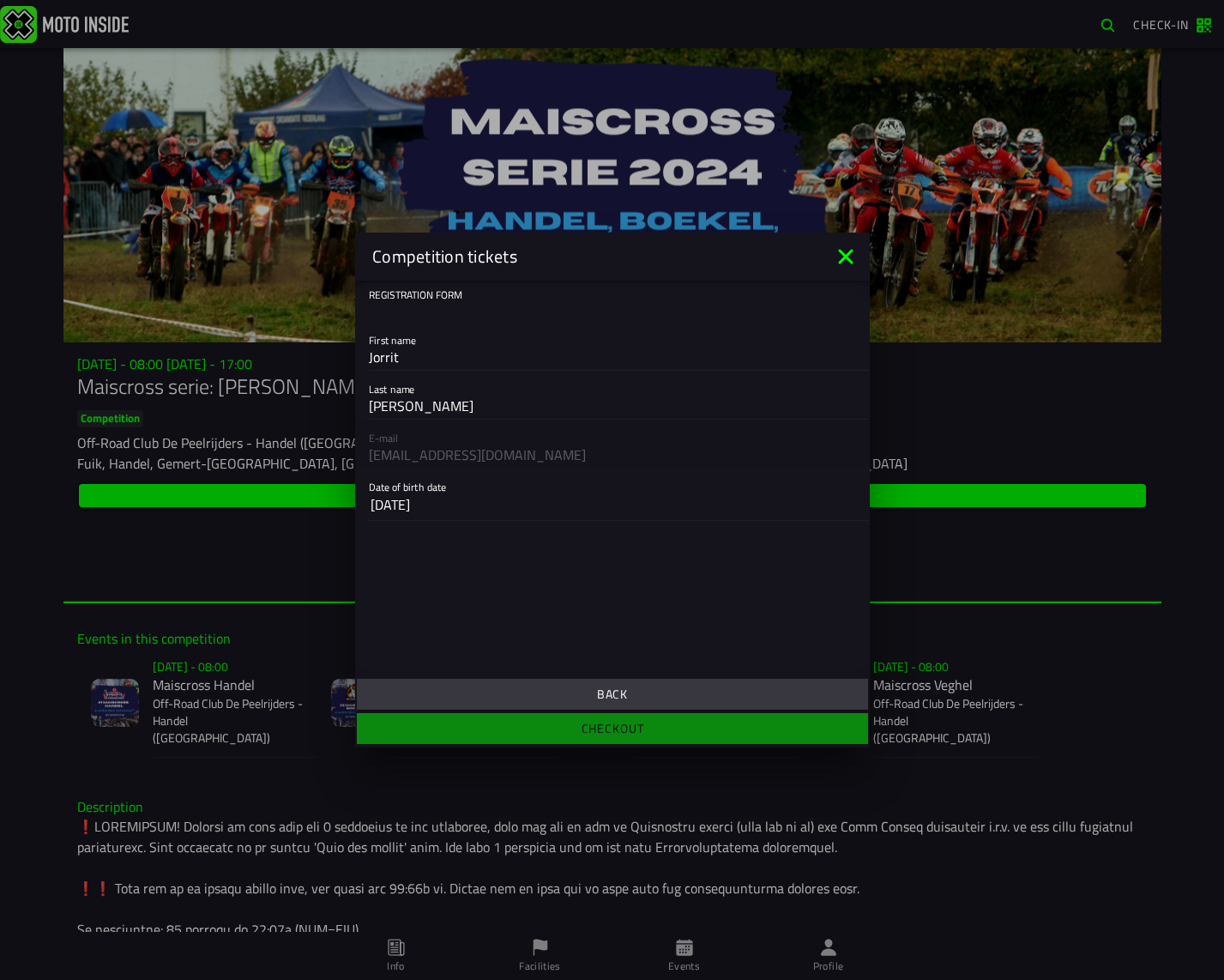
click at [537, 691] on span "Back" at bounding box center [612, 694] width 484 height 12
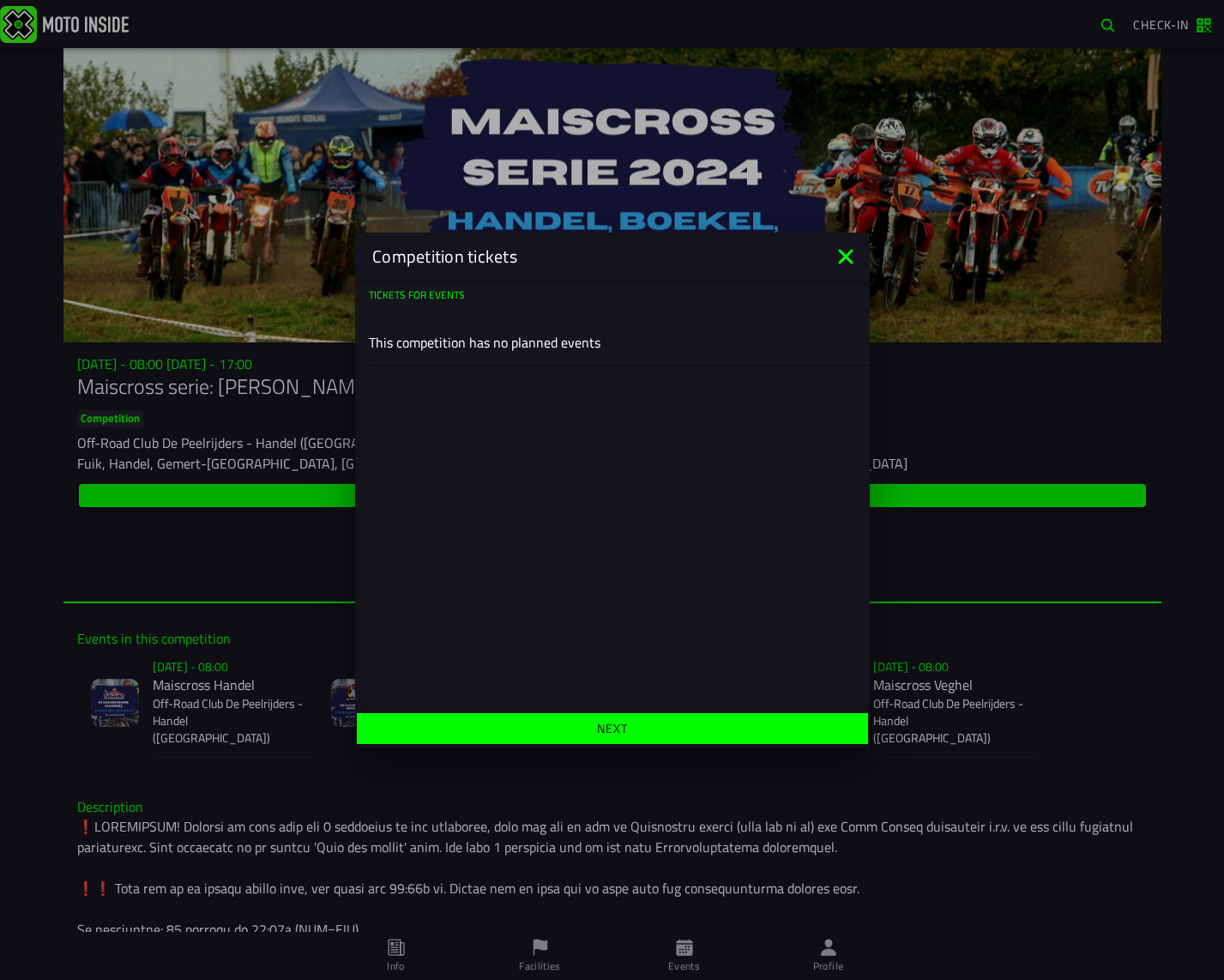
click at [538, 463] on div "Tickets for events This competition has no planned events" at bounding box center [612, 495] width 515 height 429
click at [563, 716] on button "Next" at bounding box center [612, 727] width 511 height 31
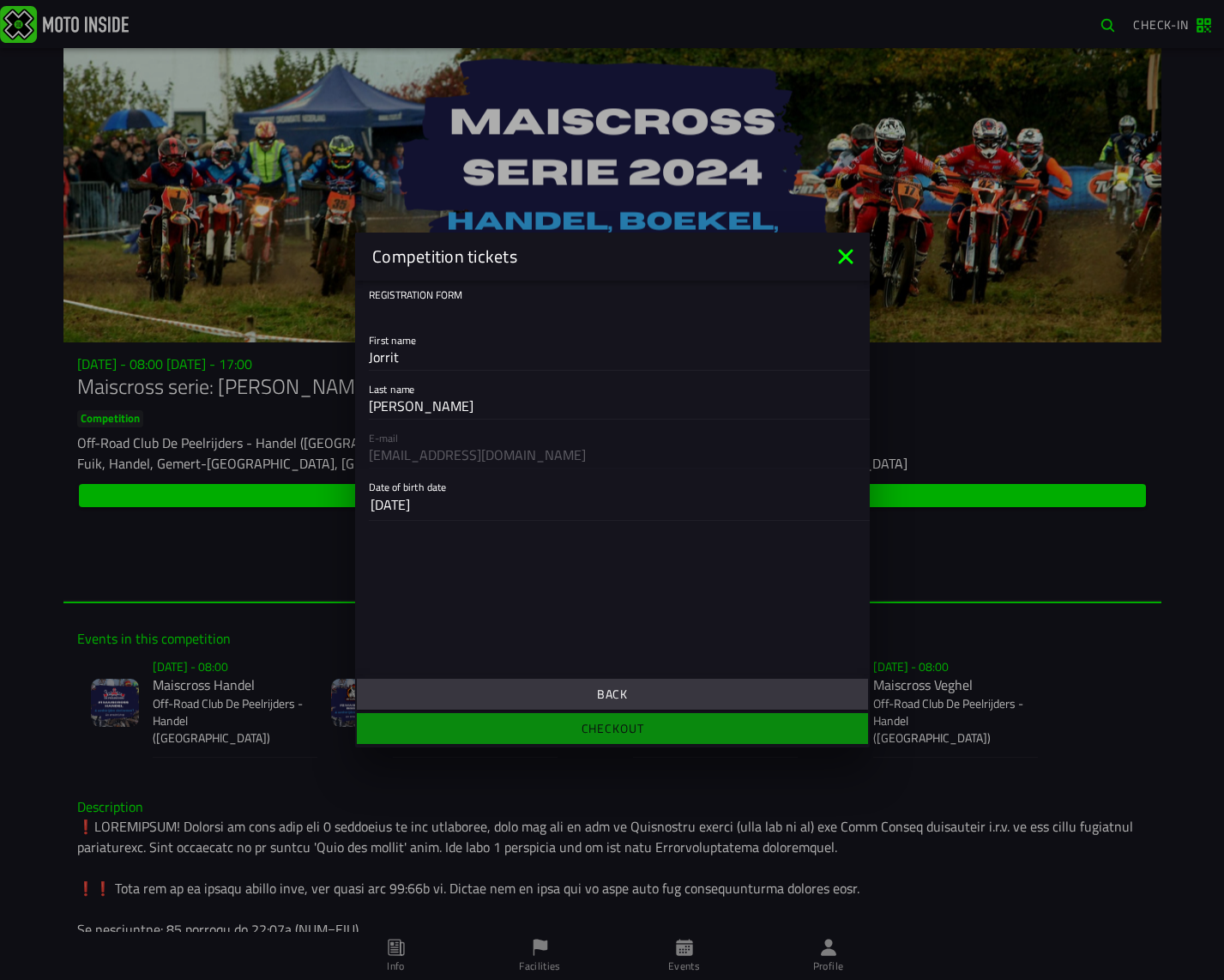
click at [549, 700] on button "Back" at bounding box center [612, 693] width 511 height 31
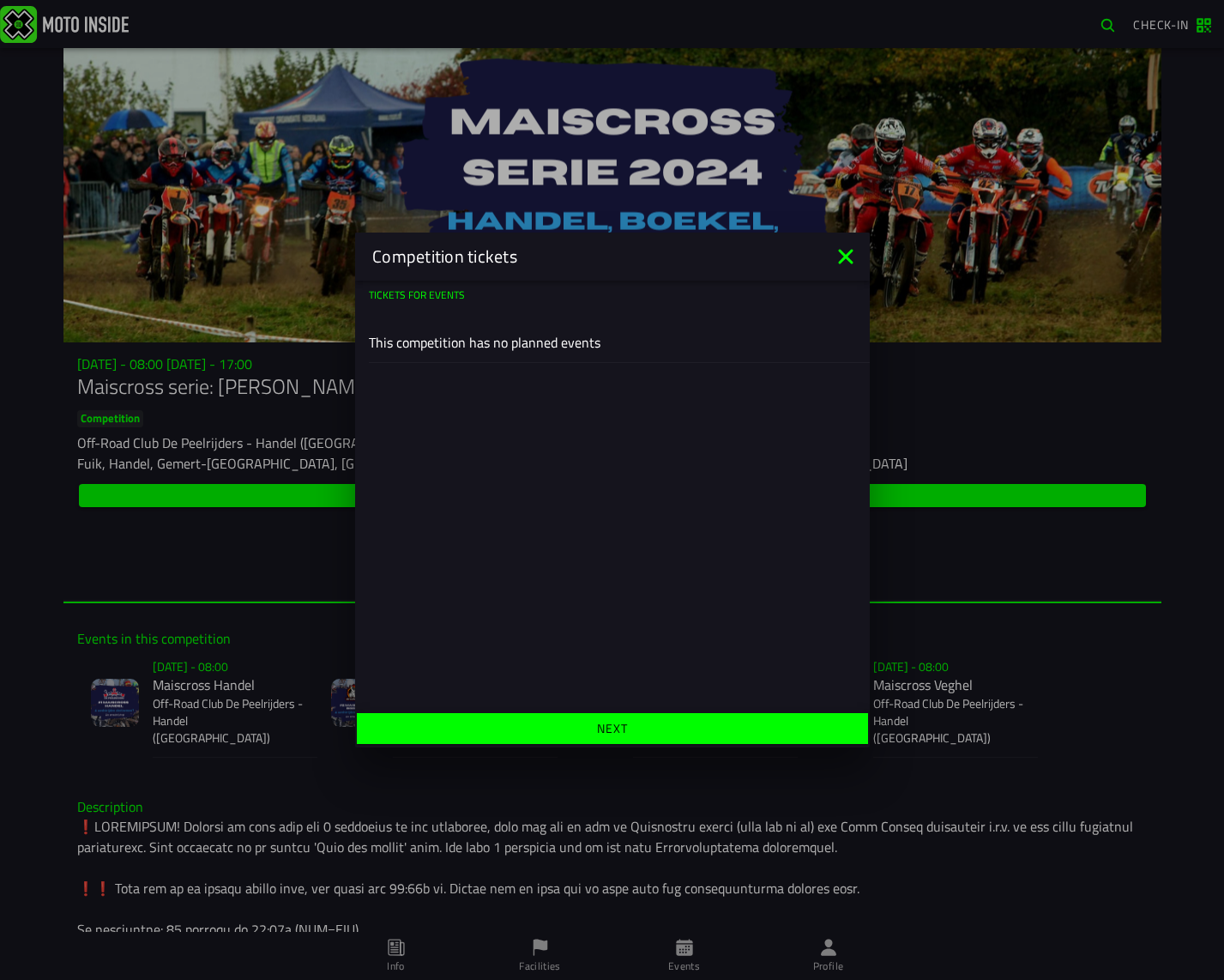
click at [545, 735] on button "Next" at bounding box center [612, 727] width 511 height 31
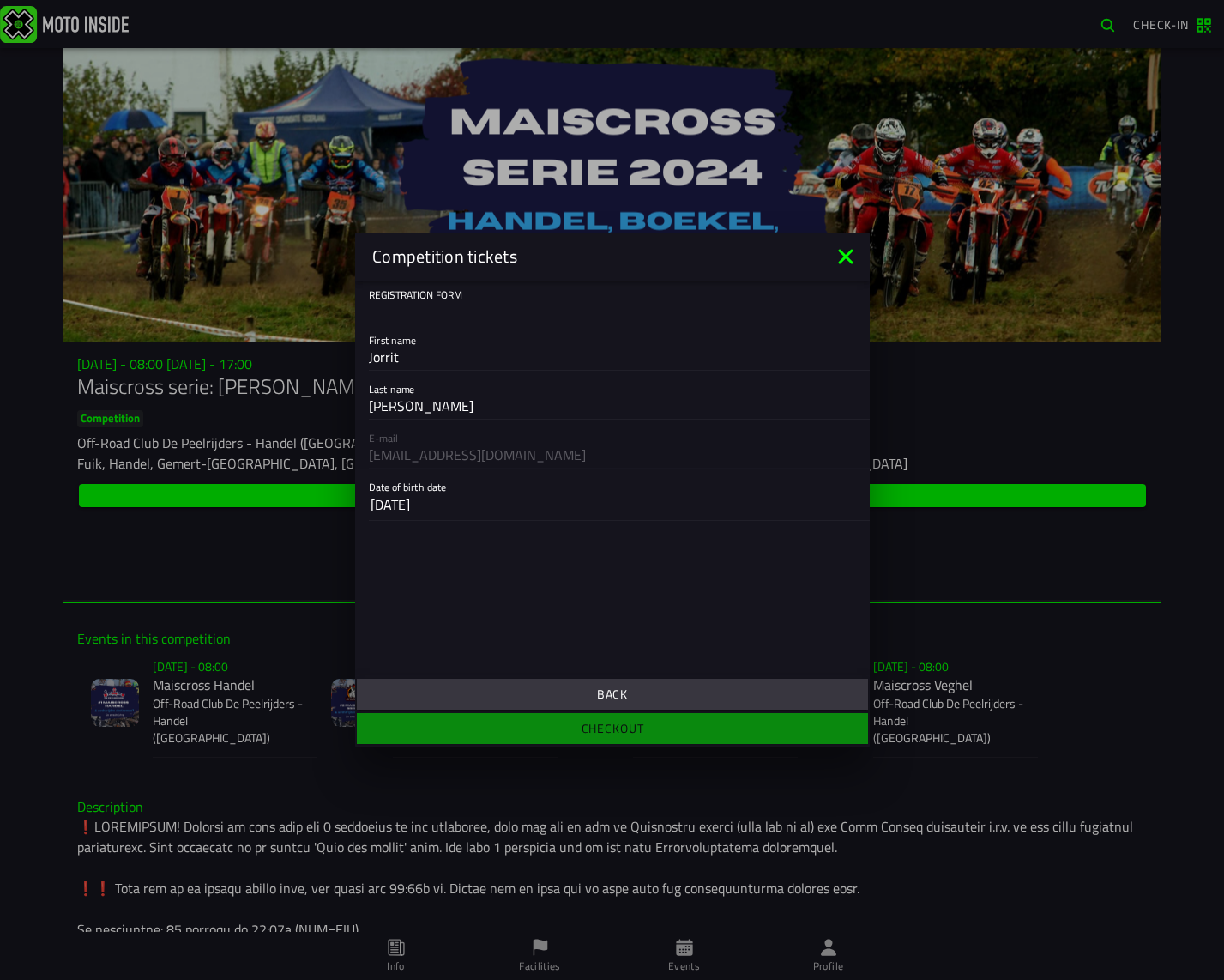
click at [542, 699] on span "Back" at bounding box center [612, 694] width 484 height 12
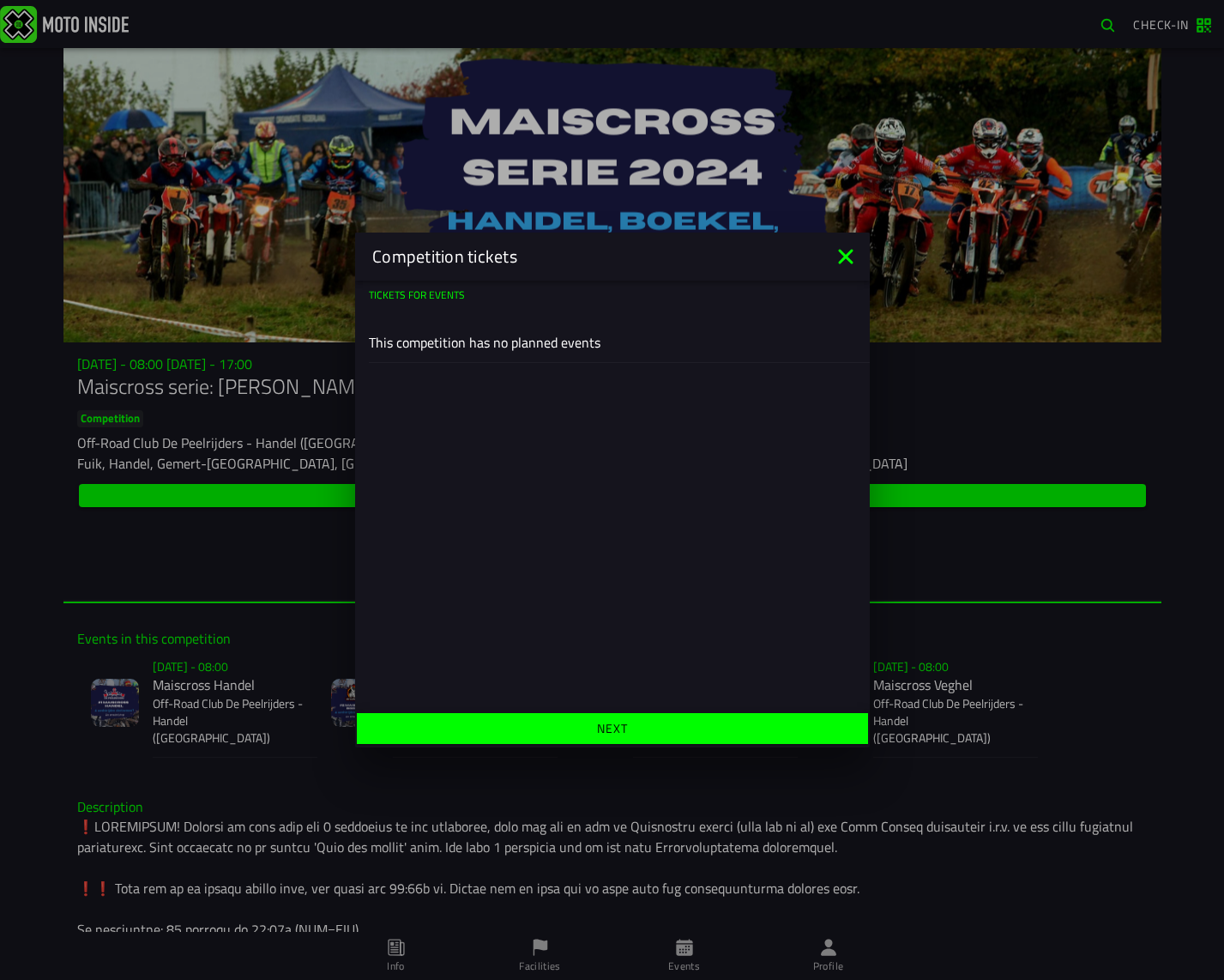
click at [555, 719] on button "Next" at bounding box center [612, 727] width 511 height 31
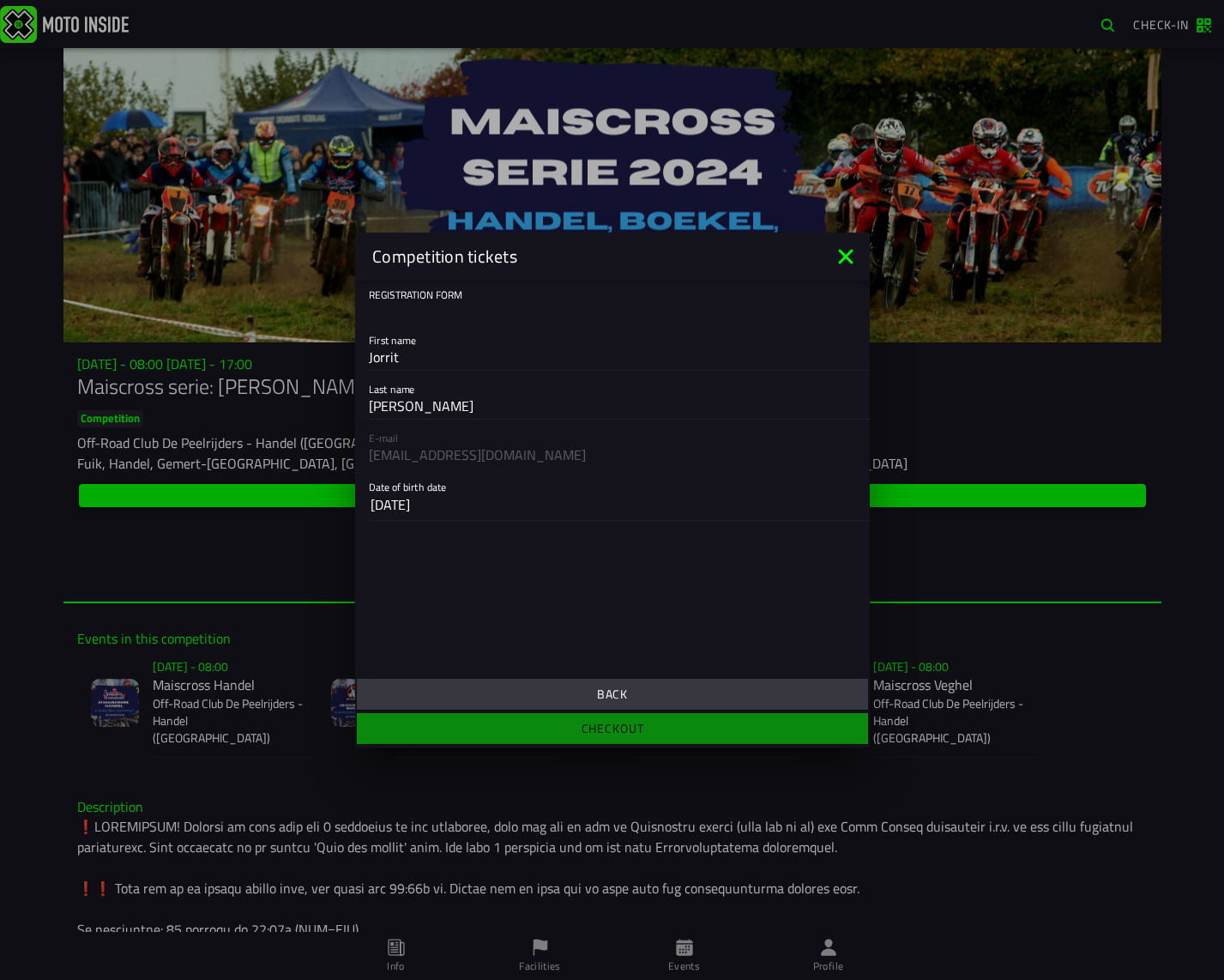
click at [549, 686] on button "Back" at bounding box center [612, 693] width 511 height 31
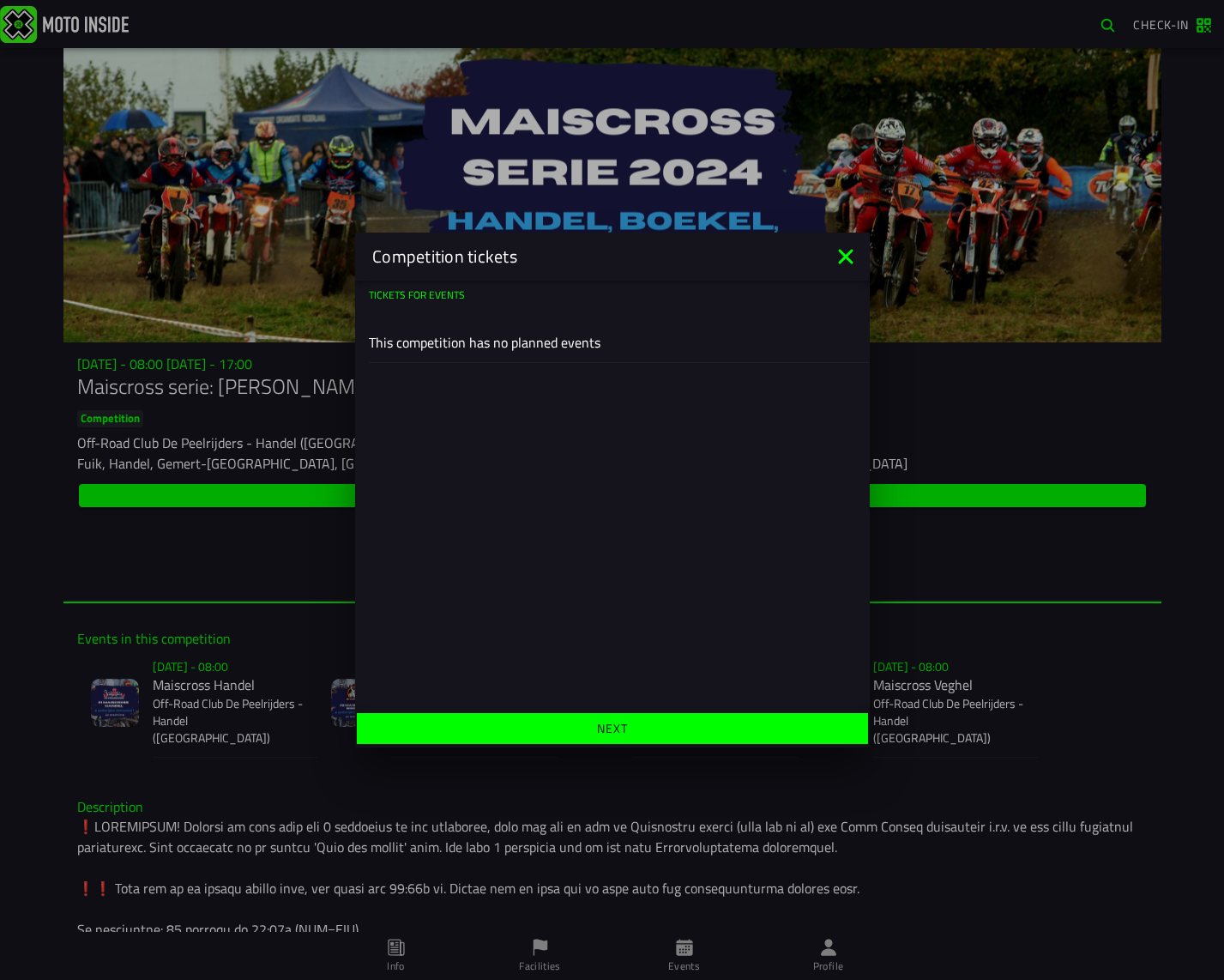
click at [549, 726] on span "Next" at bounding box center [612, 728] width 484 height 12
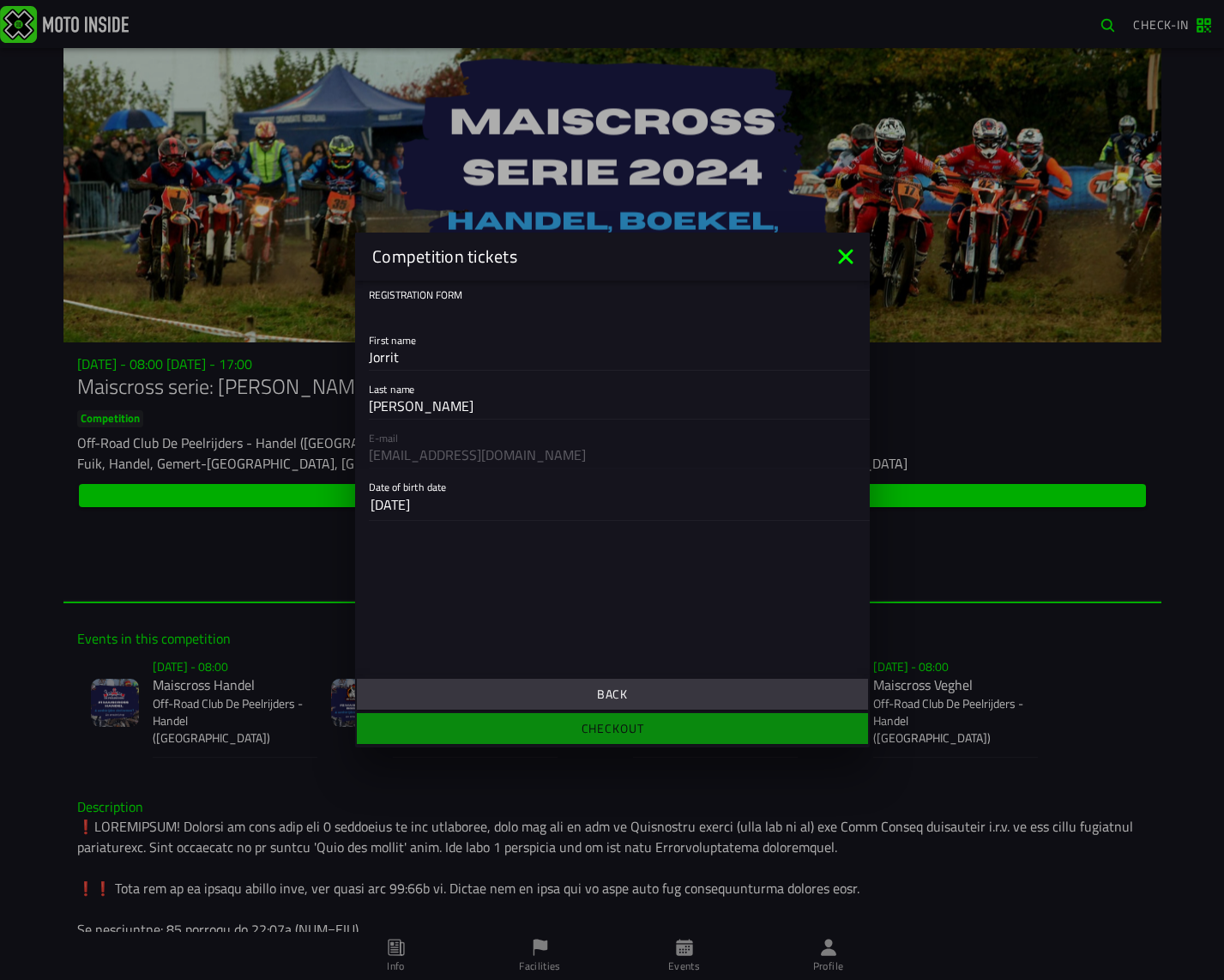
click at [544, 691] on span "Back" at bounding box center [612, 694] width 484 height 12
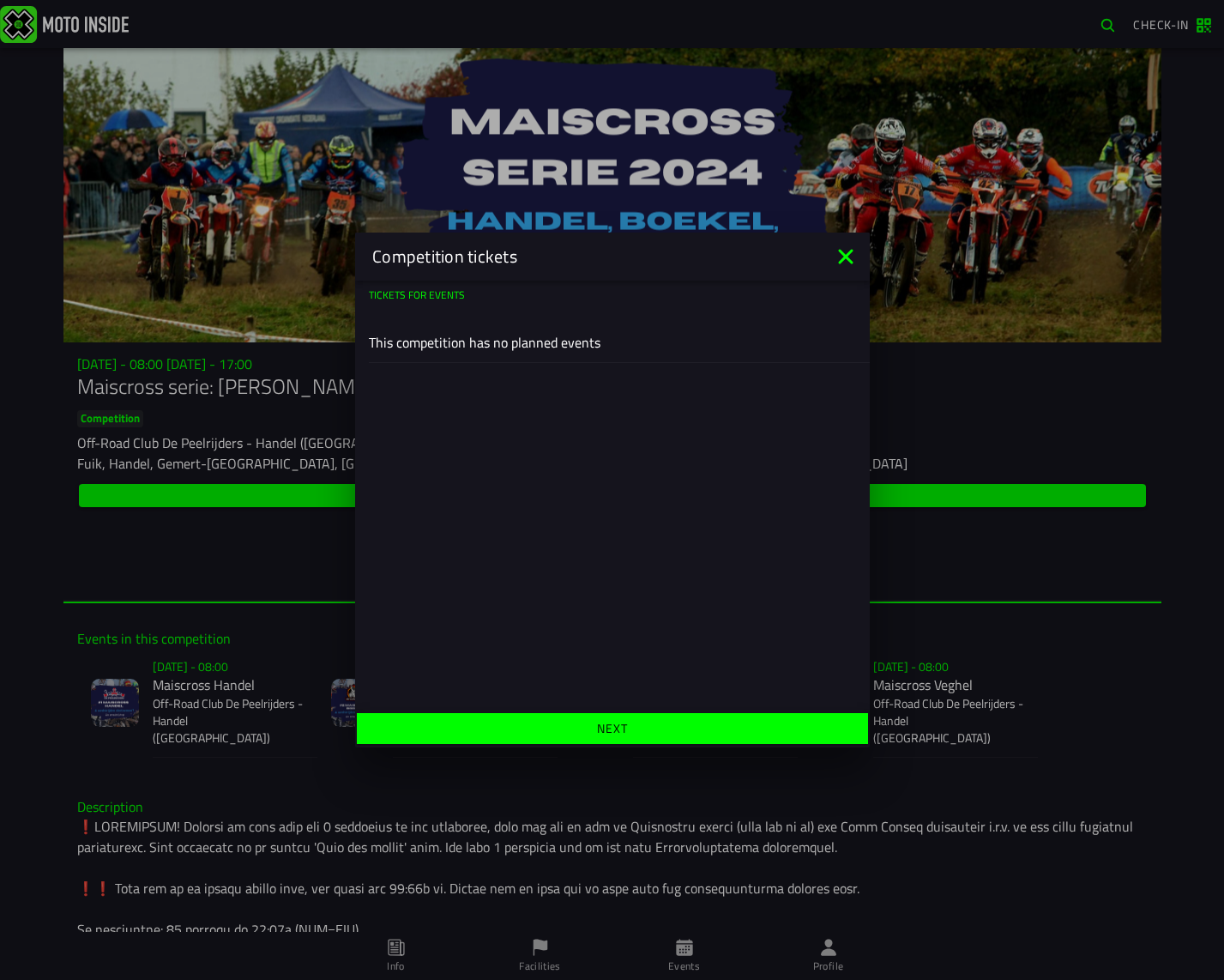
click at [534, 353] on div "This competition has no planned events" at bounding box center [612, 342] width 487 height 40
click at [561, 328] on div "This competition has no planned events" at bounding box center [612, 342] width 487 height 40
click at [0, 0] on slot "Tickets for events" at bounding box center [0, 0] width 0 height 0
click at [511, 711] on ion-footer "Next" at bounding box center [612, 728] width 515 height 38
click at [518, 719] on button "Next" at bounding box center [612, 727] width 511 height 31
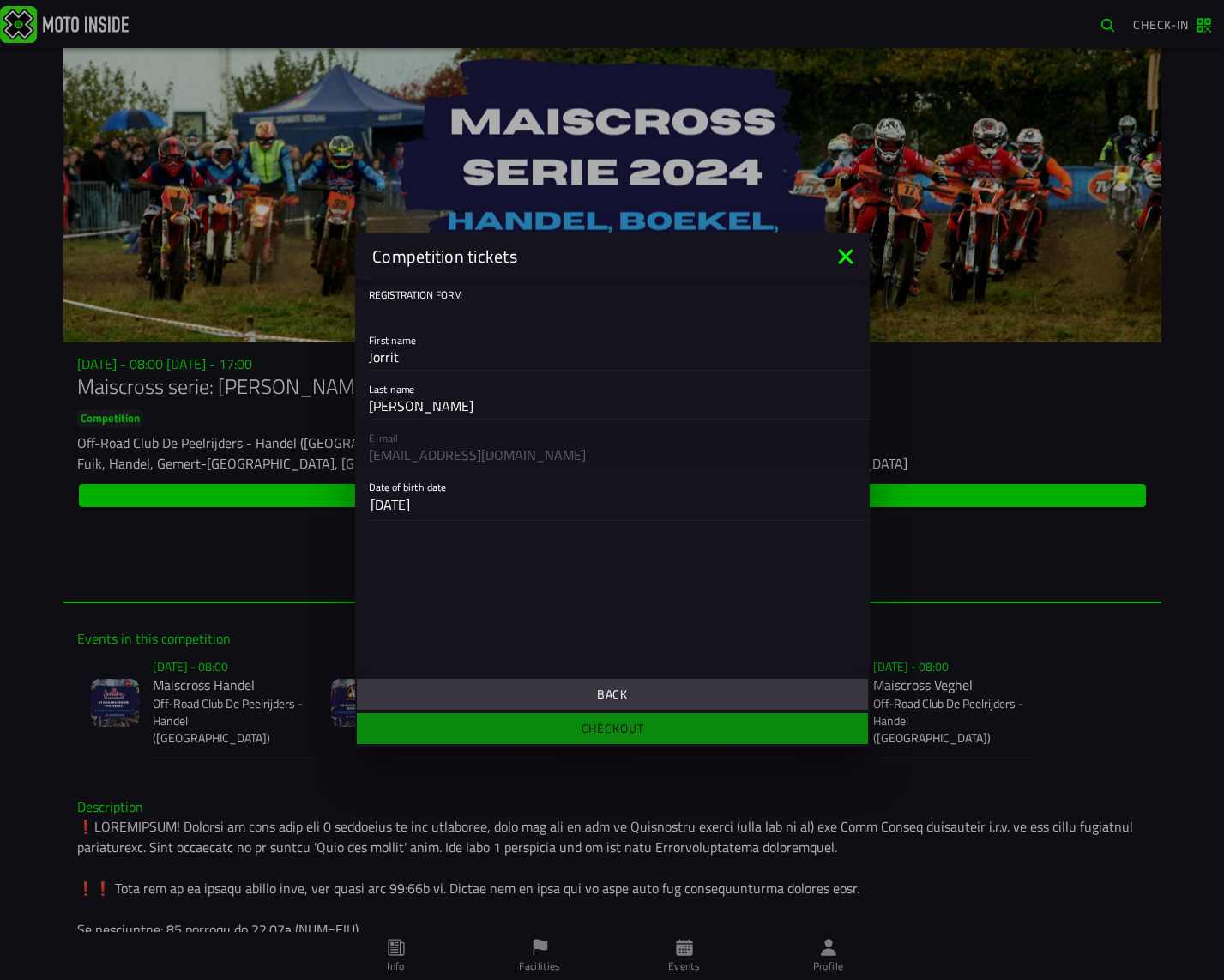
drag, startPoint x: 504, startPoint y: 673, endPoint x: 510, endPoint y: 685, distance: 13.4
click at [506, 677] on div "Competition tickets Registration form First name [PERSON_NAME] Last name [PERSO…" at bounding box center [612, 490] width 515 height 515
click at [510, 685] on button "Back" at bounding box center [612, 693] width 511 height 31
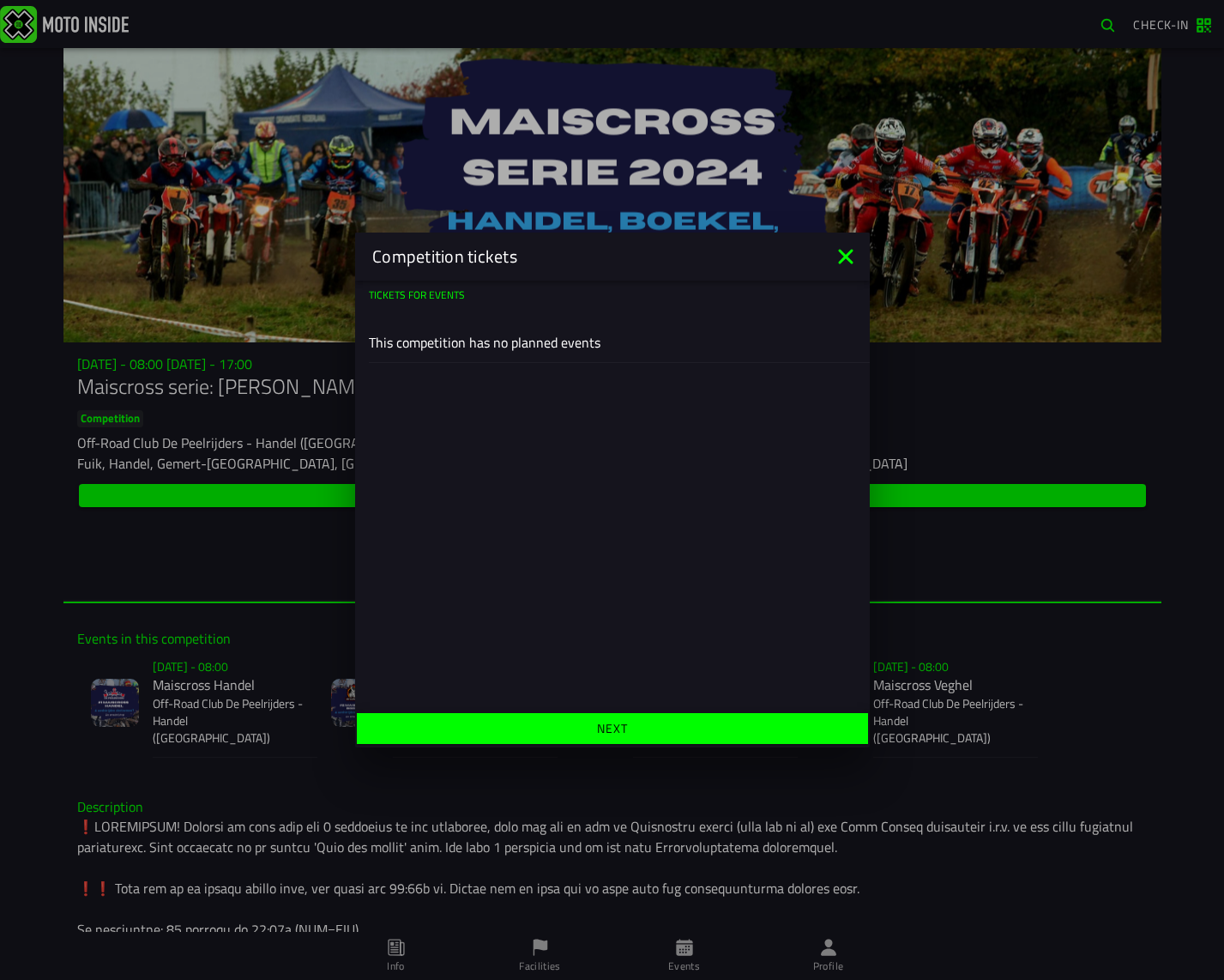
click at [504, 725] on span "Next" at bounding box center [612, 728] width 484 height 12
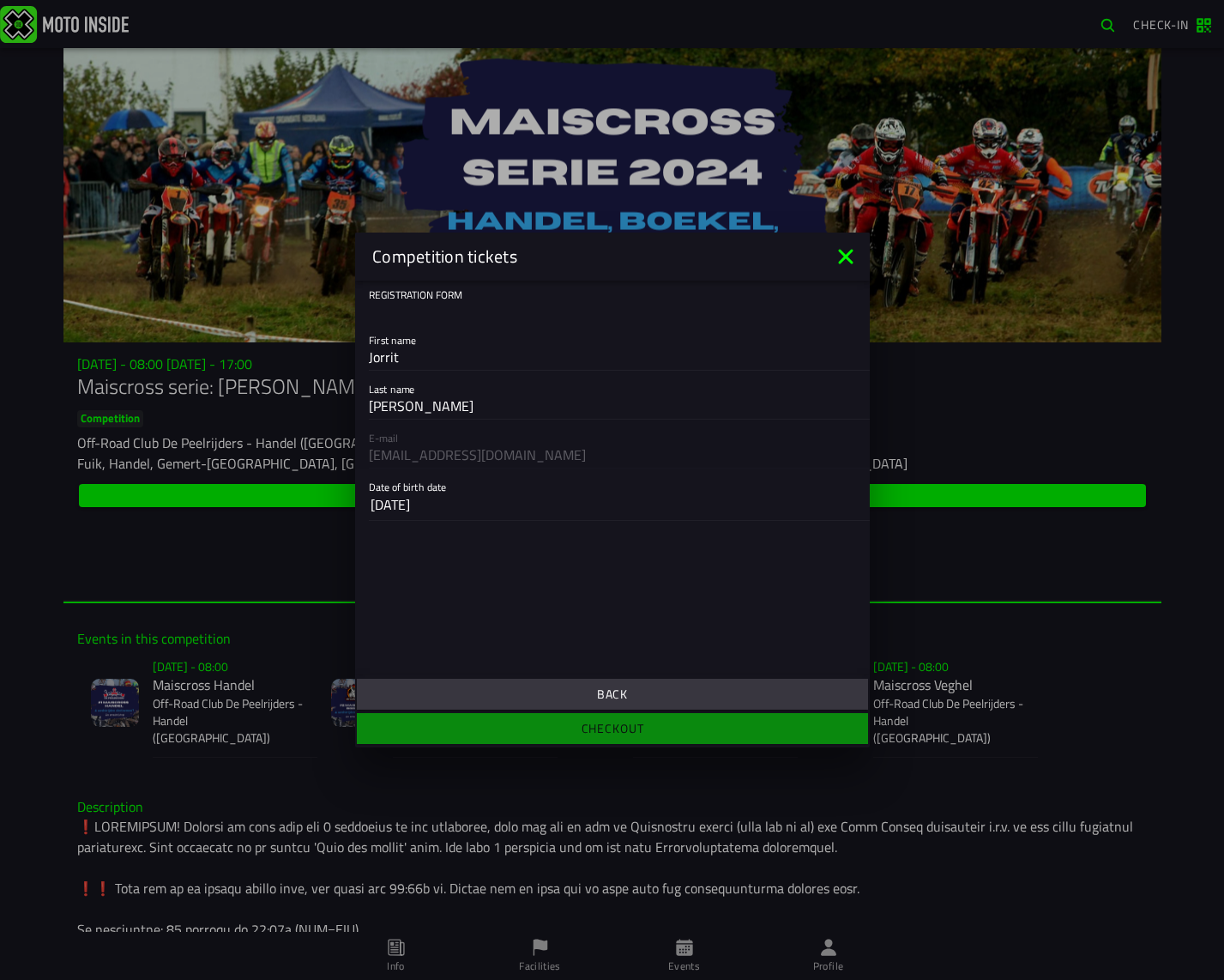
click at [507, 684] on button "Back" at bounding box center [612, 693] width 511 height 31
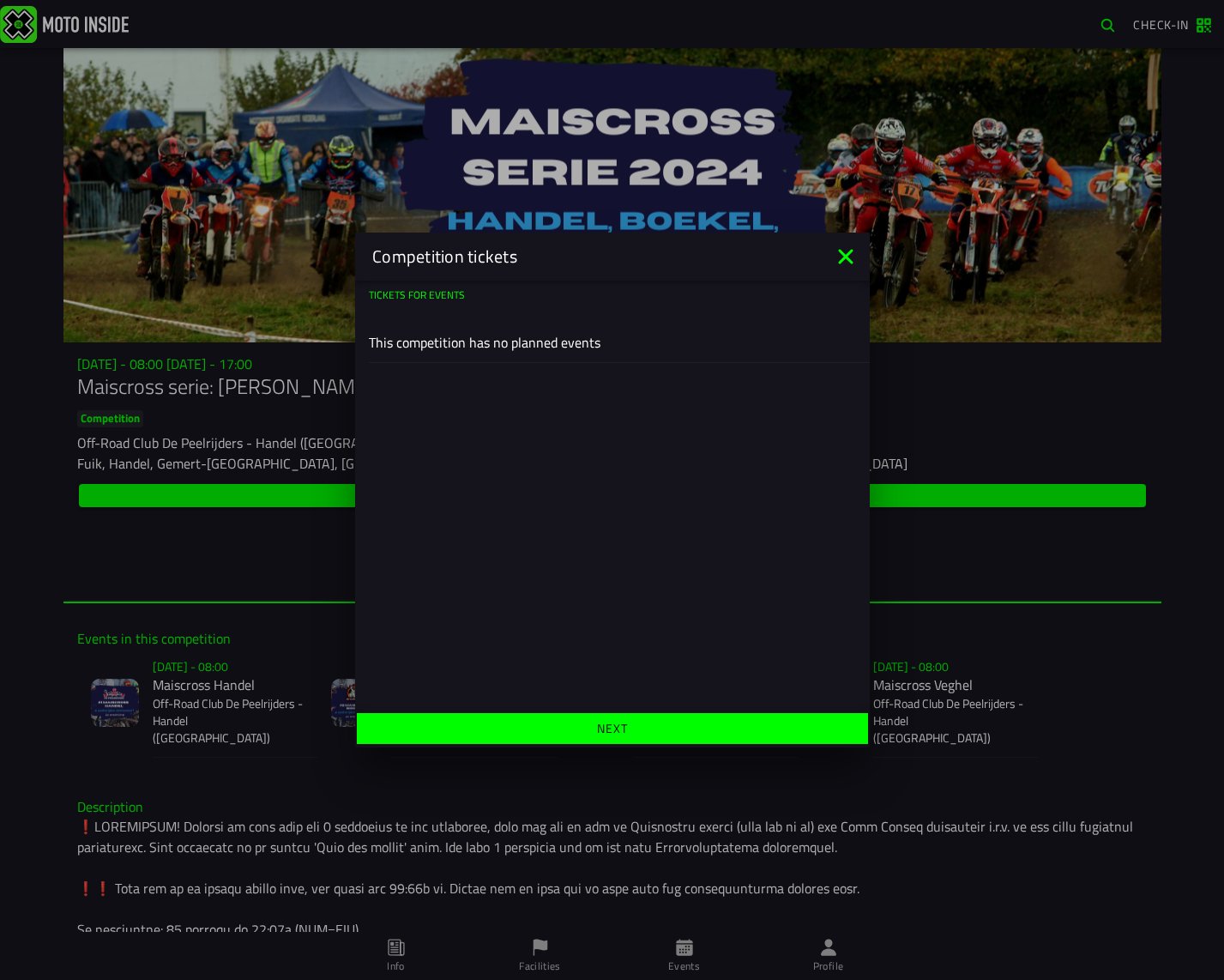
click at [522, 729] on span "Next" at bounding box center [612, 728] width 484 height 12
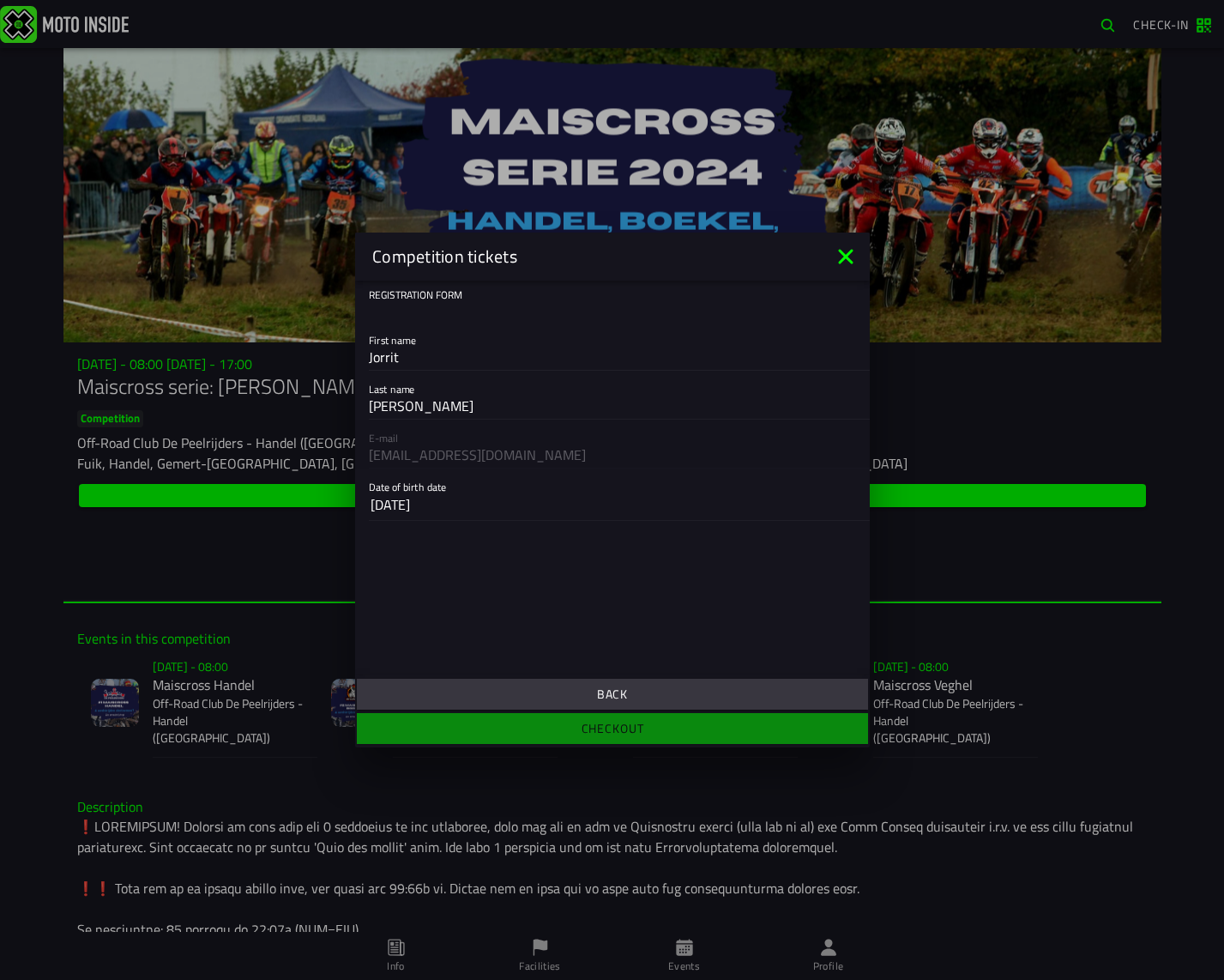
click at [525, 705] on button "Back" at bounding box center [612, 693] width 511 height 31
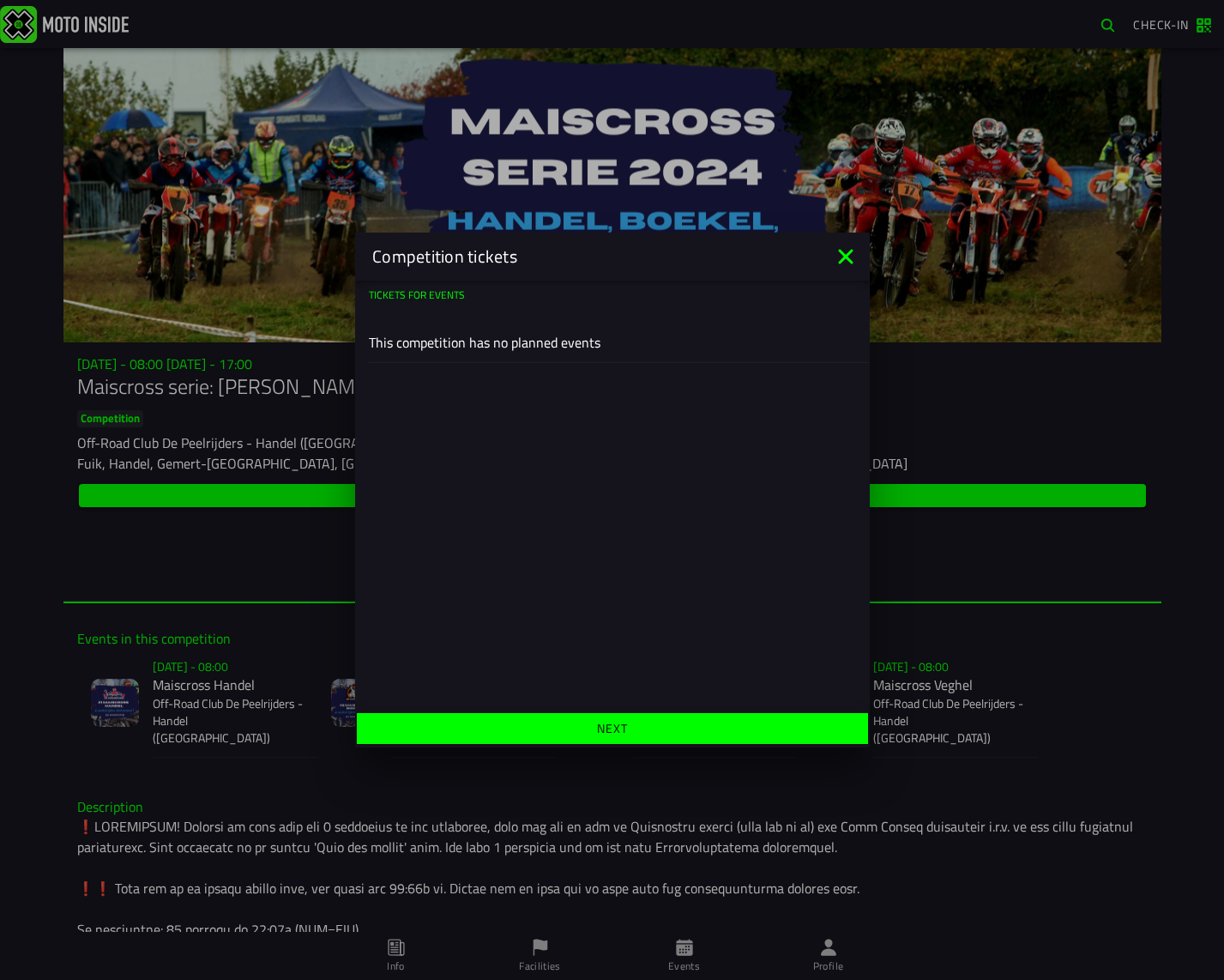
click at [535, 730] on span "Next" at bounding box center [612, 728] width 484 height 12
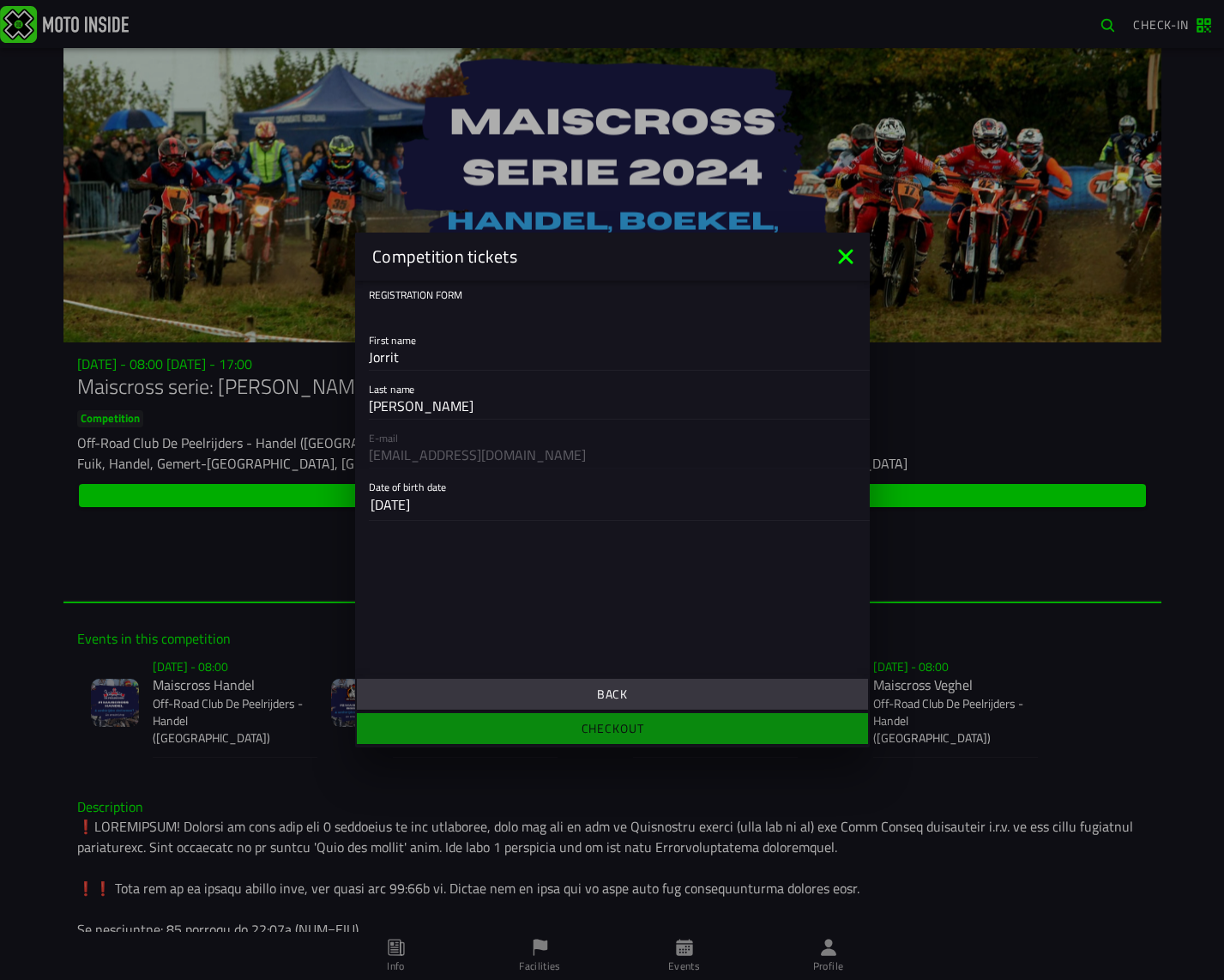
click at [542, 694] on span "Back" at bounding box center [612, 694] width 484 height 12
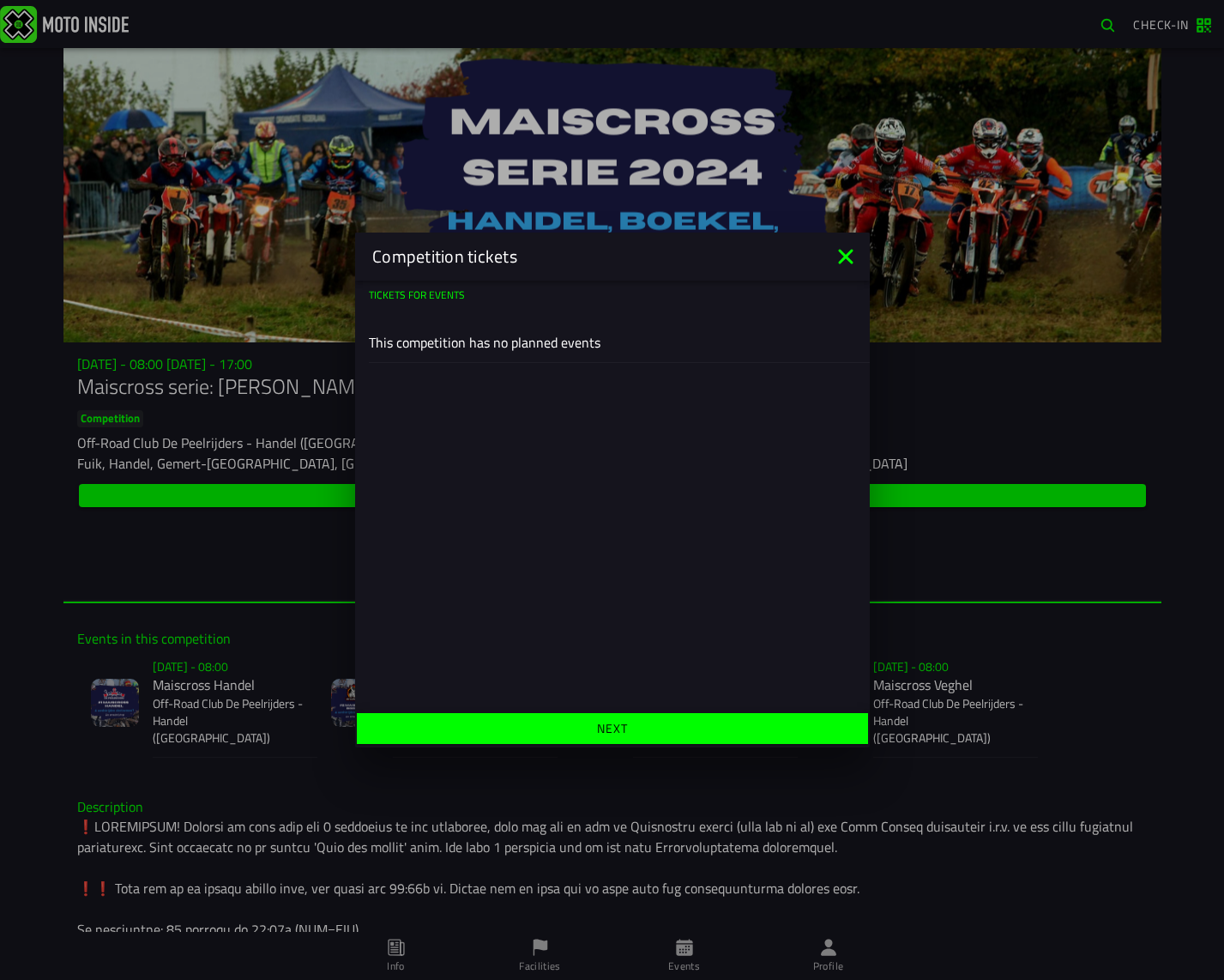
click at [545, 723] on span "Next" at bounding box center [612, 728] width 484 height 12
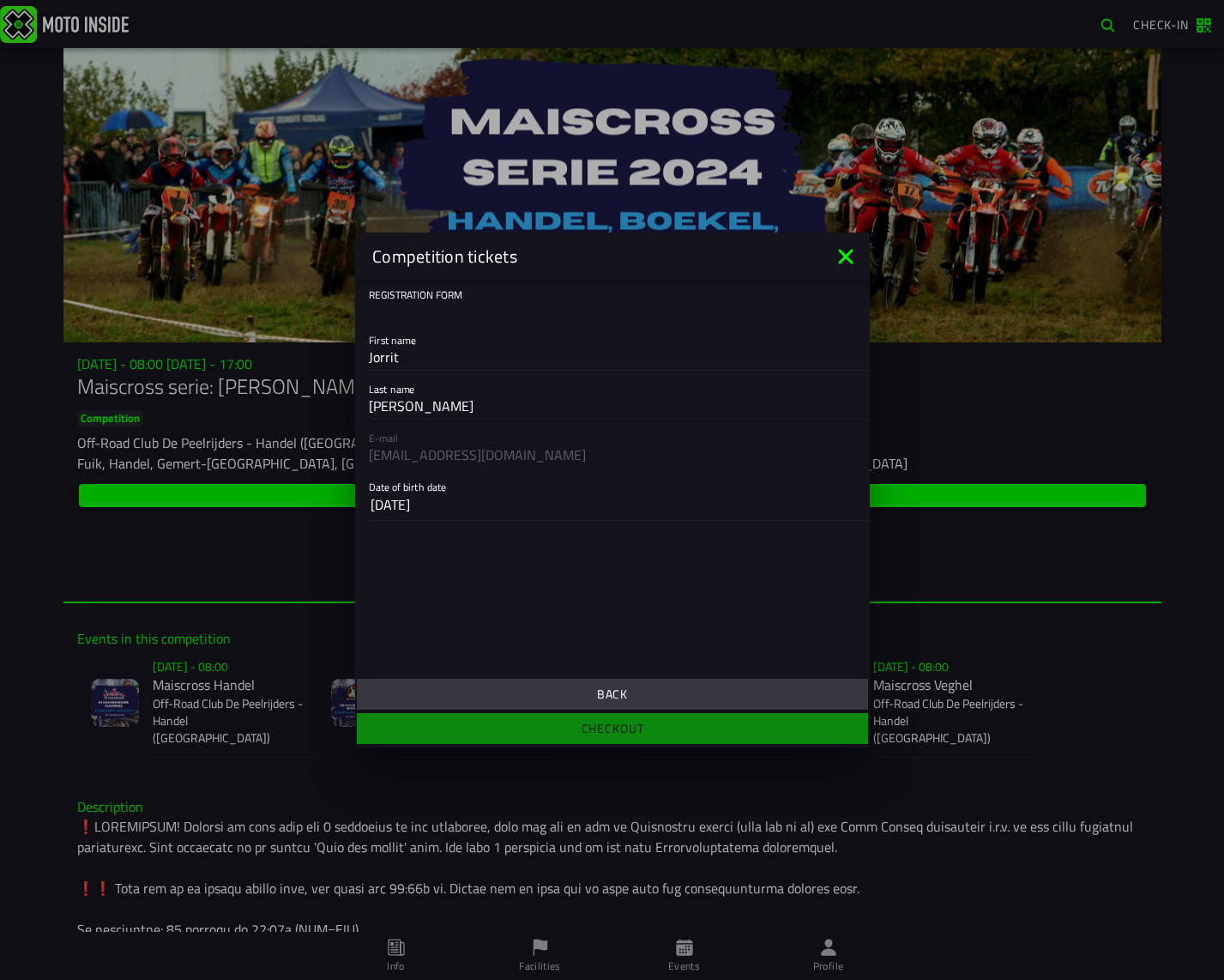
click at [541, 688] on span "Back" at bounding box center [612, 694] width 484 height 12
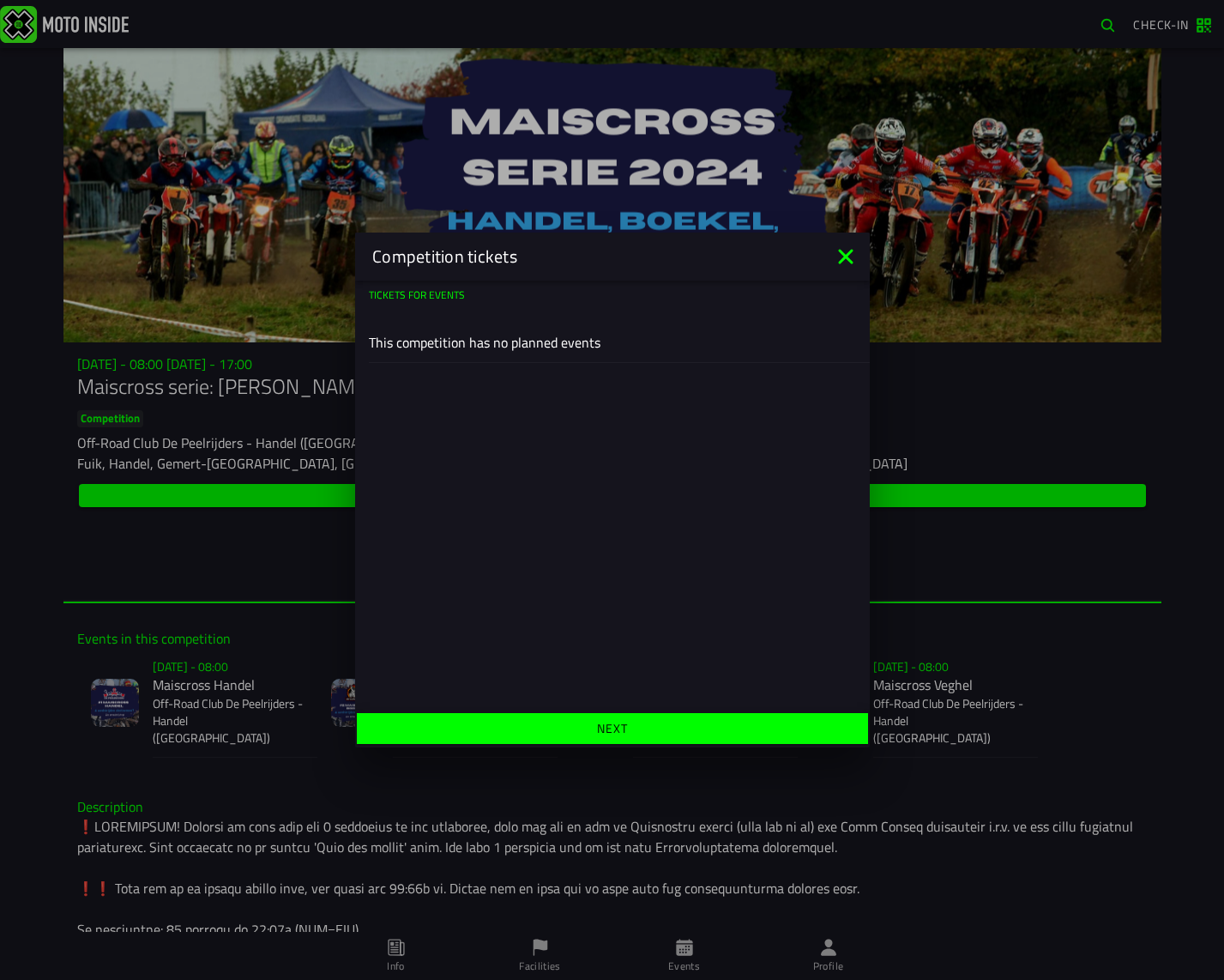
click at [659, 711] on ion-footer "Next" at bounding box center [612, 728] width 515 height 38
click at [478, 722] on span "Next" at bounding box center [612, 728] width 484 height 12
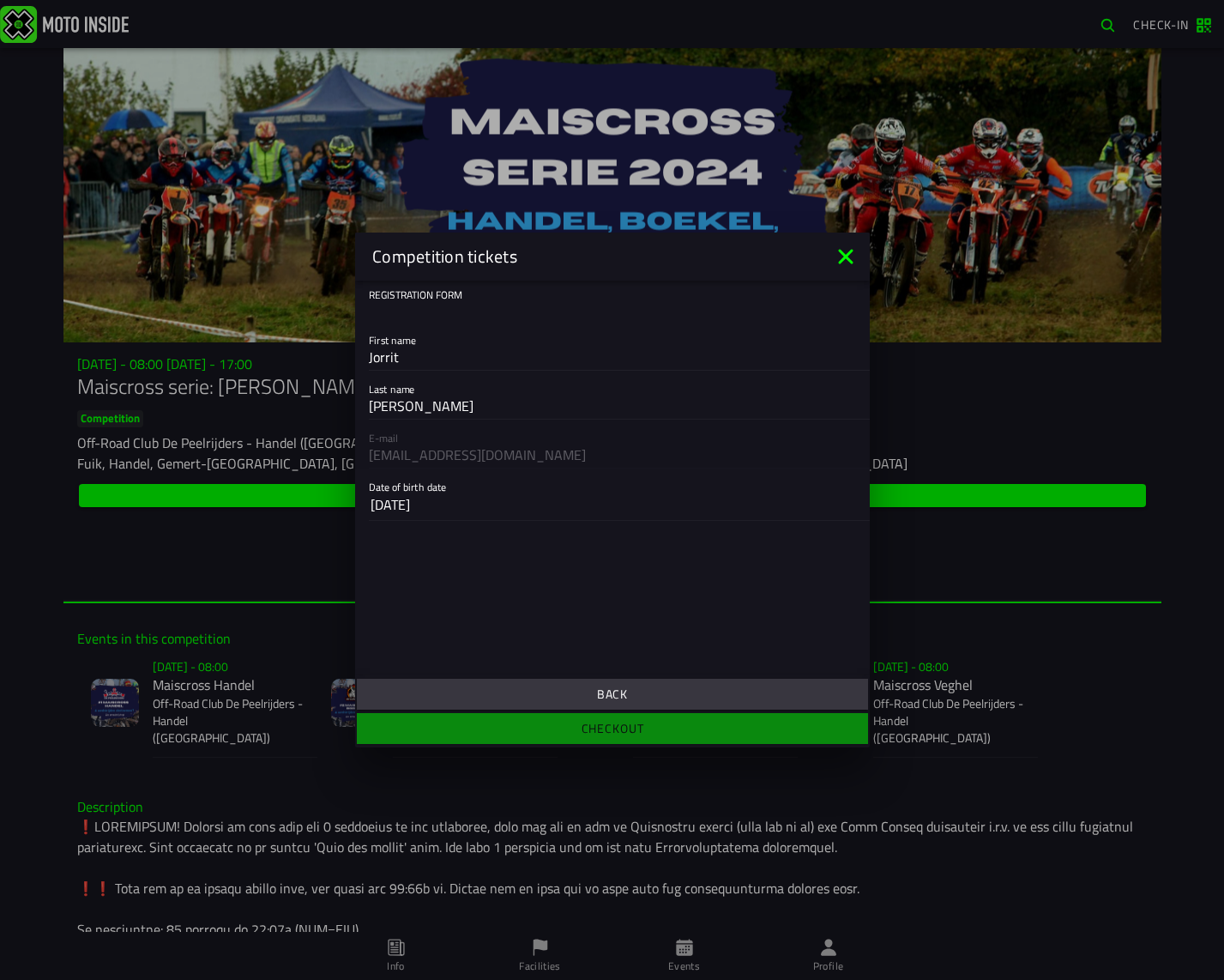
click at [490, 688] on span "Back" at bounding box center [612, 694] width 484 height 12
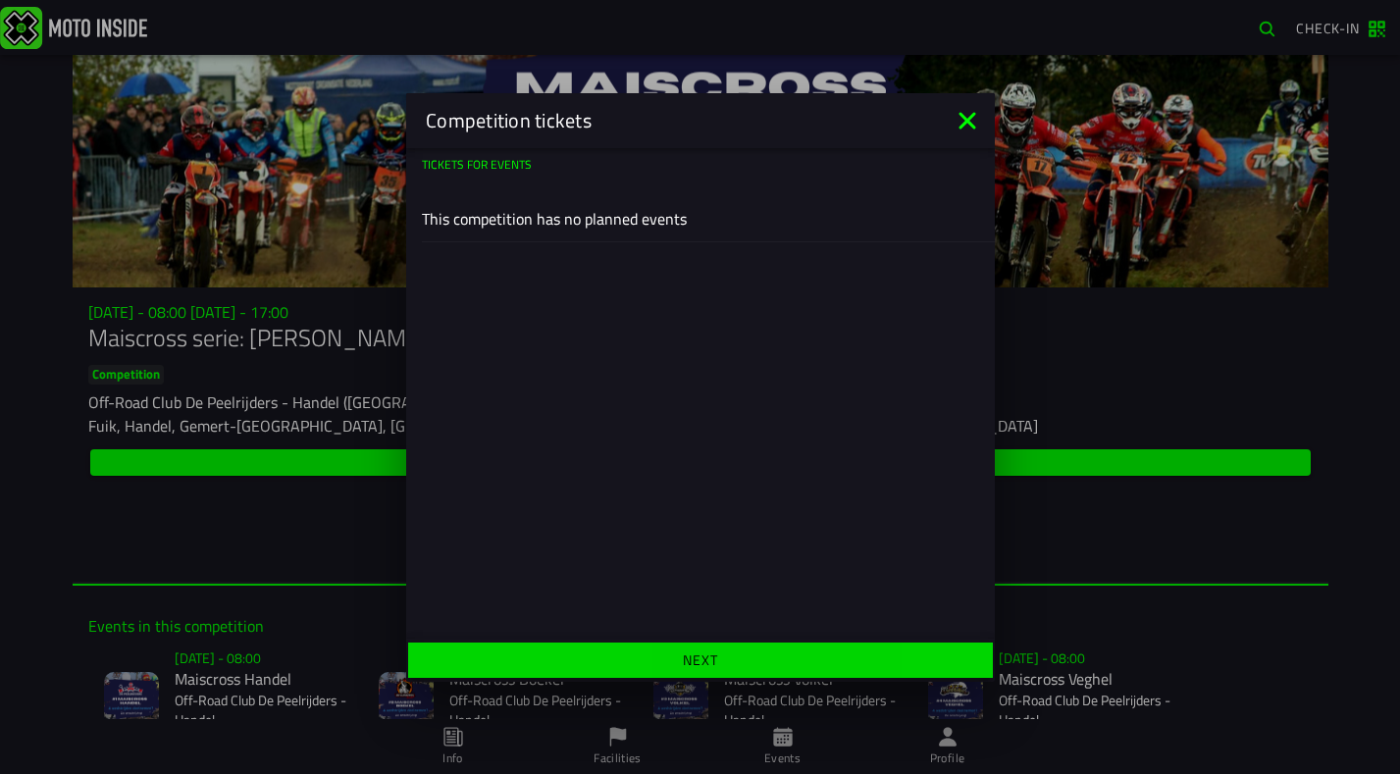
click at [647, 662] on span "Next" at bounding box center [700, 661] width 554 height 14
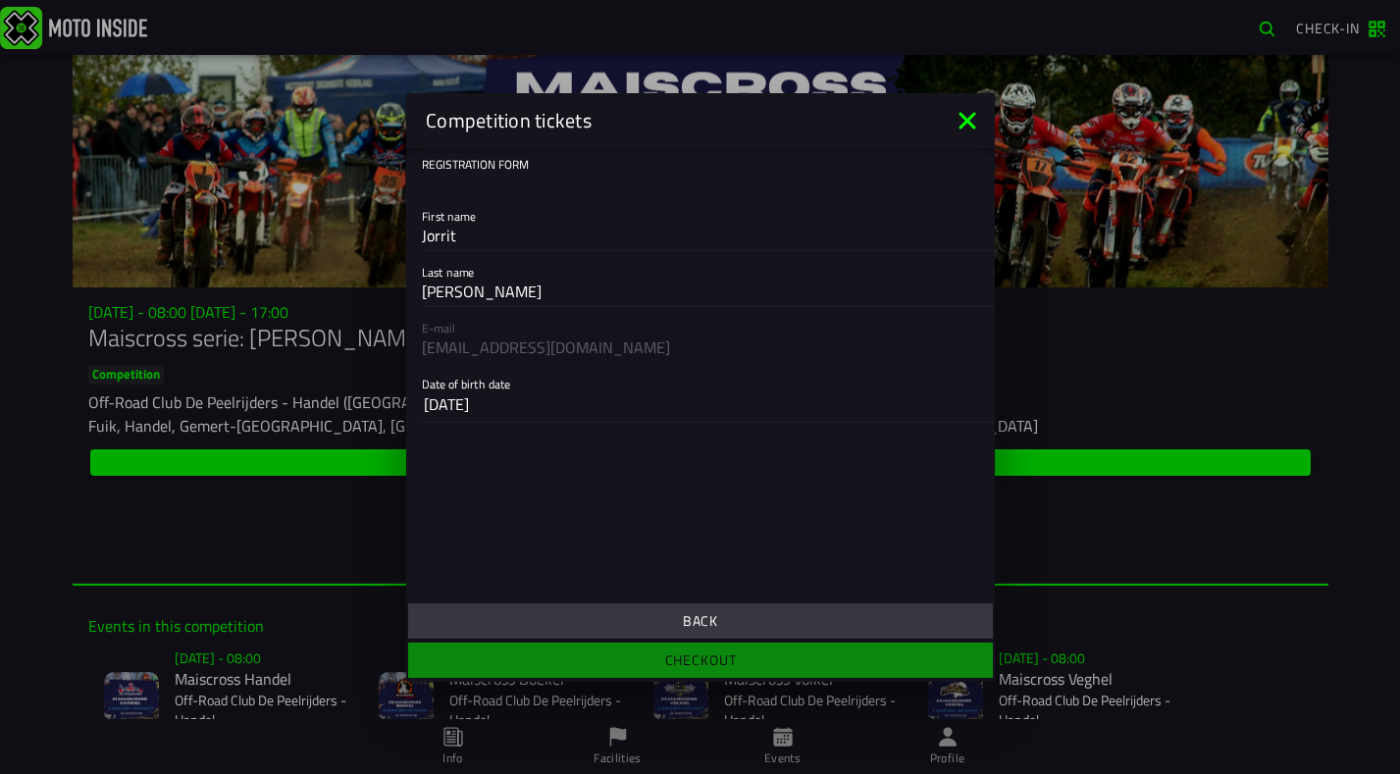
click at [671, 621] on span "Back" at bounding box center [700, 621] width 554 height 14
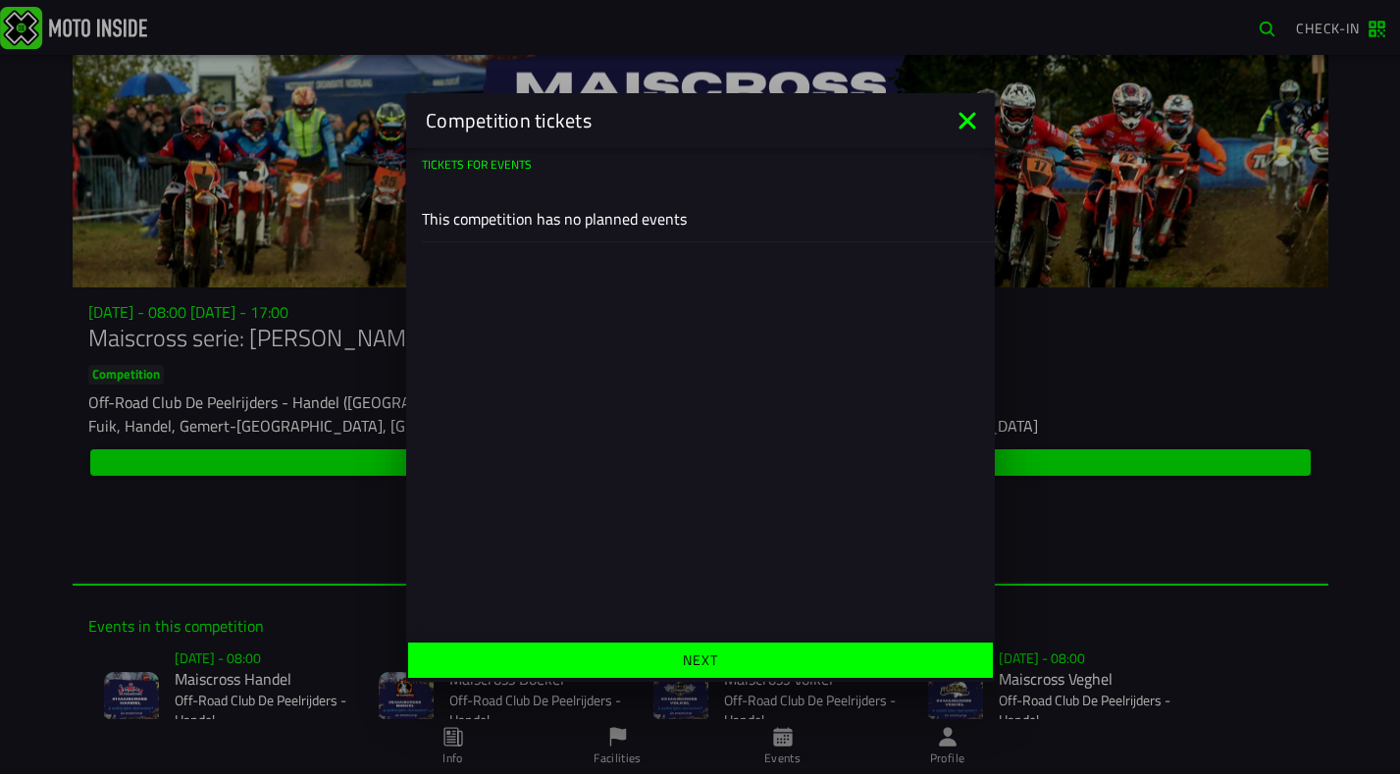
click at [609, 389] on div "Tickets for events This competition has no planned events" at bounding box center [700, 393] width 589 height 491
click at [506, 191] on ion-text "Tickets for events" at bounding box center [477, 175] width 110 height 39
click at [584, 656] on span "Next" at bounding box center [700, 661] width 554 height 14
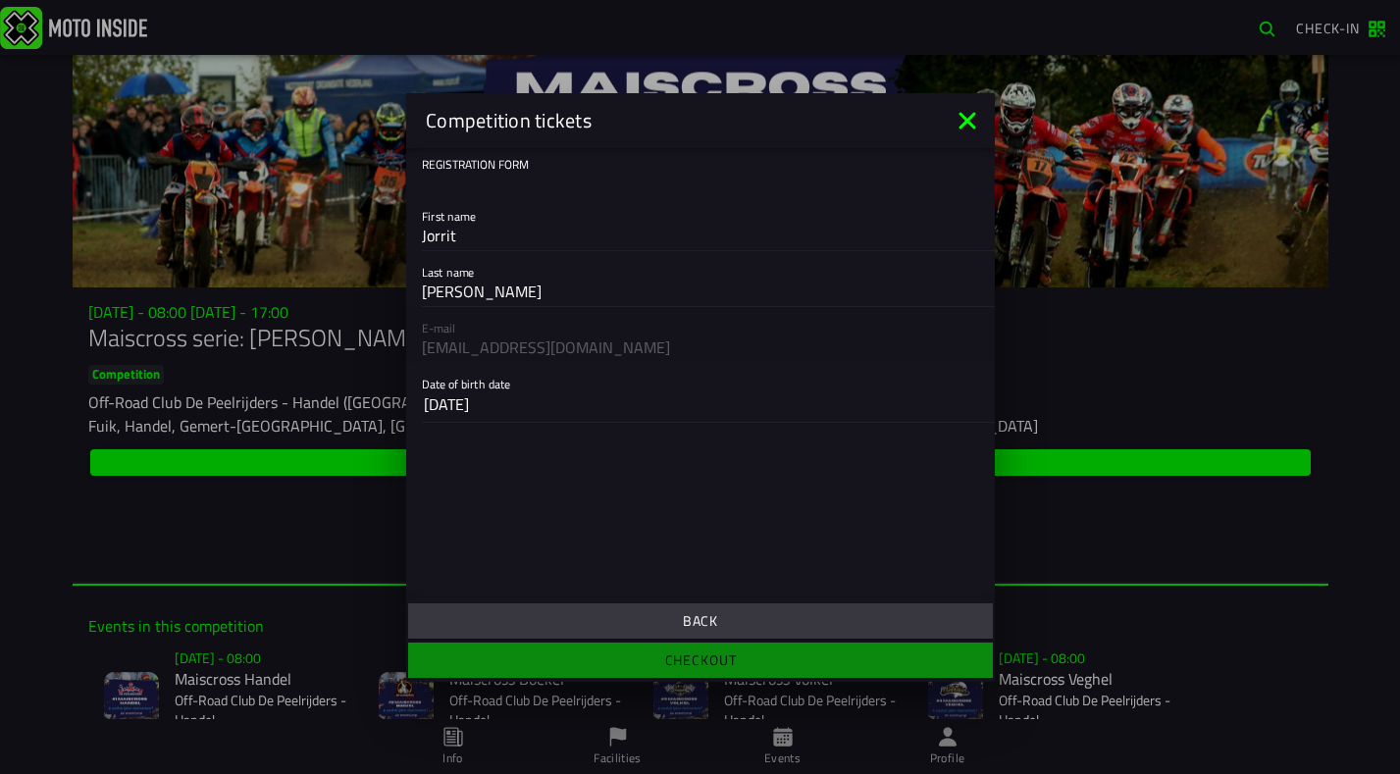
click at [604, 622] on span "Back" at bounding box center [700, 621] width 554 height 14
